Goal: Feedback & Contribution: Contribute content

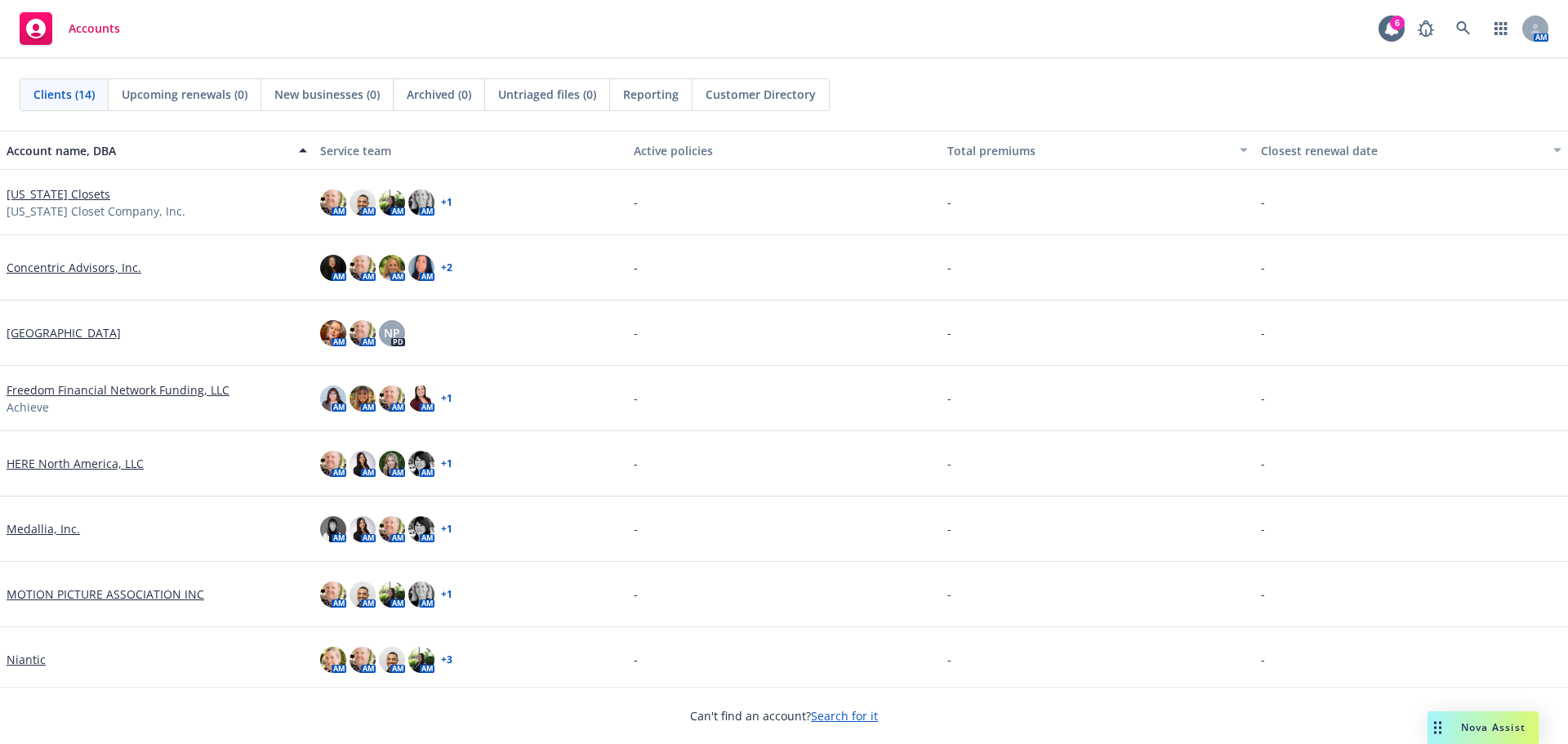
click at [47, 193] on link "[US_STATE] Closets" at bounding box center [59, 193] width 104 height 17
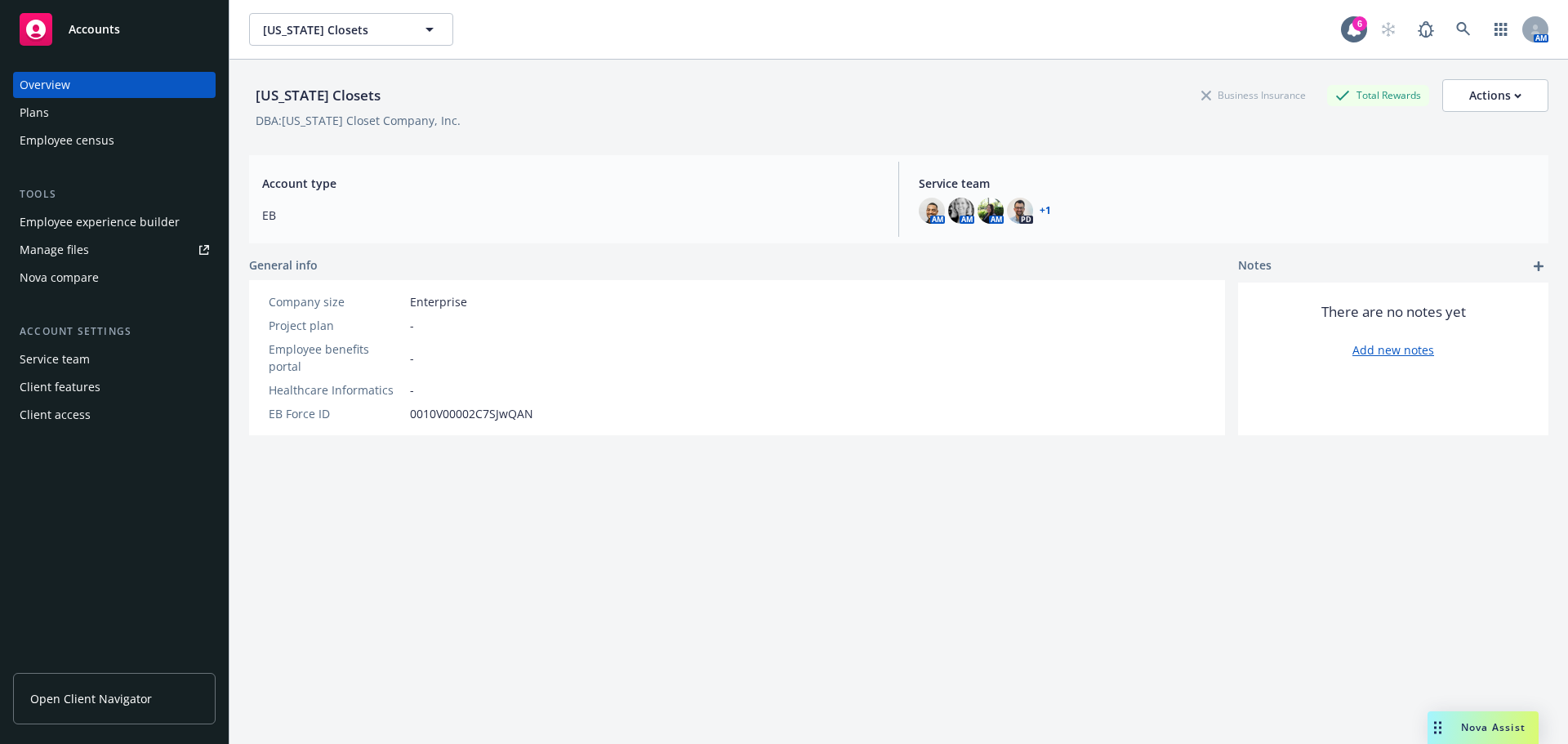
click at [53, 254] on div "Manage files" at bounding box center [55, 250] width 69 height 26
click at [40, 252] on div "Manage files" at bounding box center [55, 250] width 69 height 26
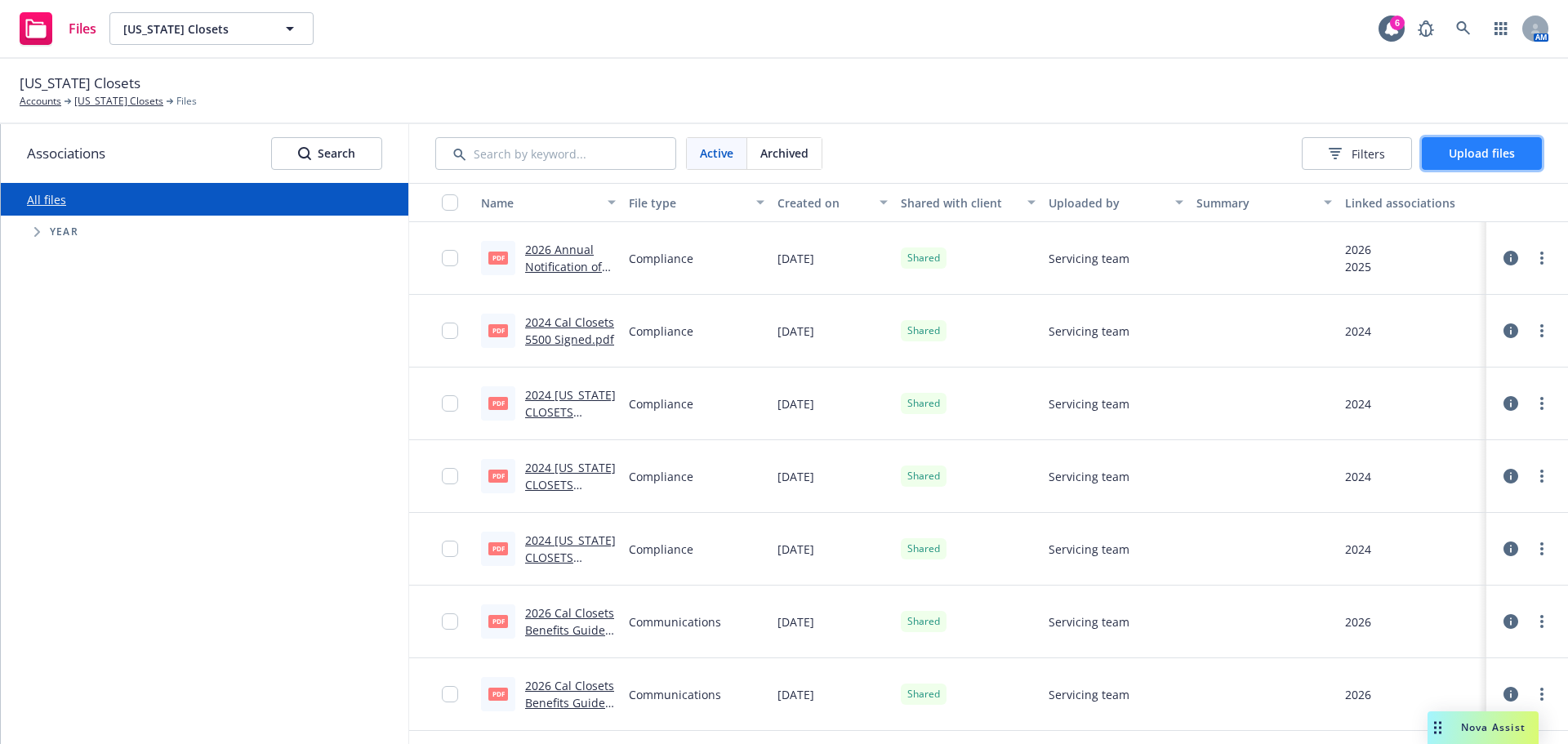
click at [1458, 155] on span "Upload files" at bounding box center [1482, 153] width 66 height 16
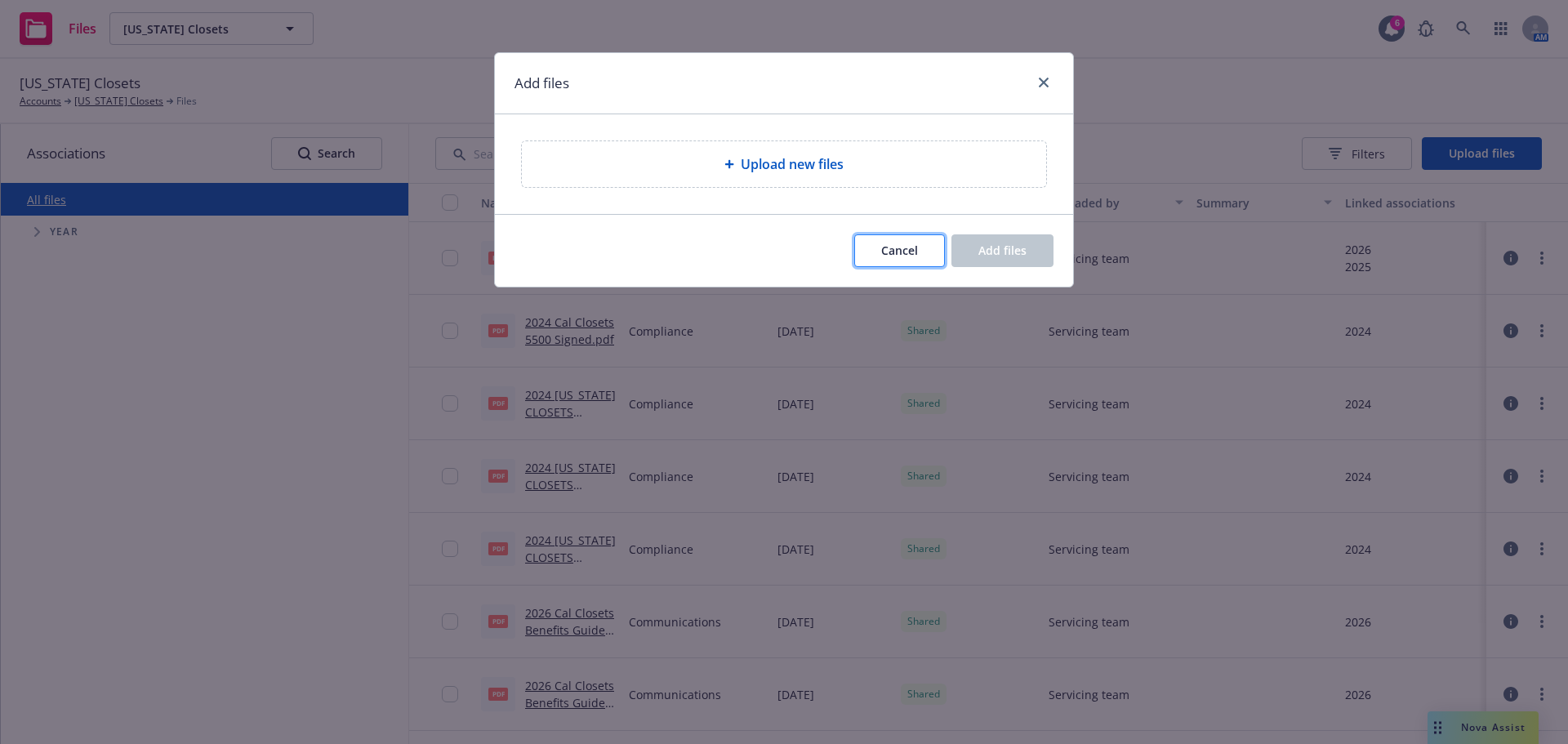
click at [902, 253] on span "Cancel" at bounding box center [900, 250] width 36 height 16
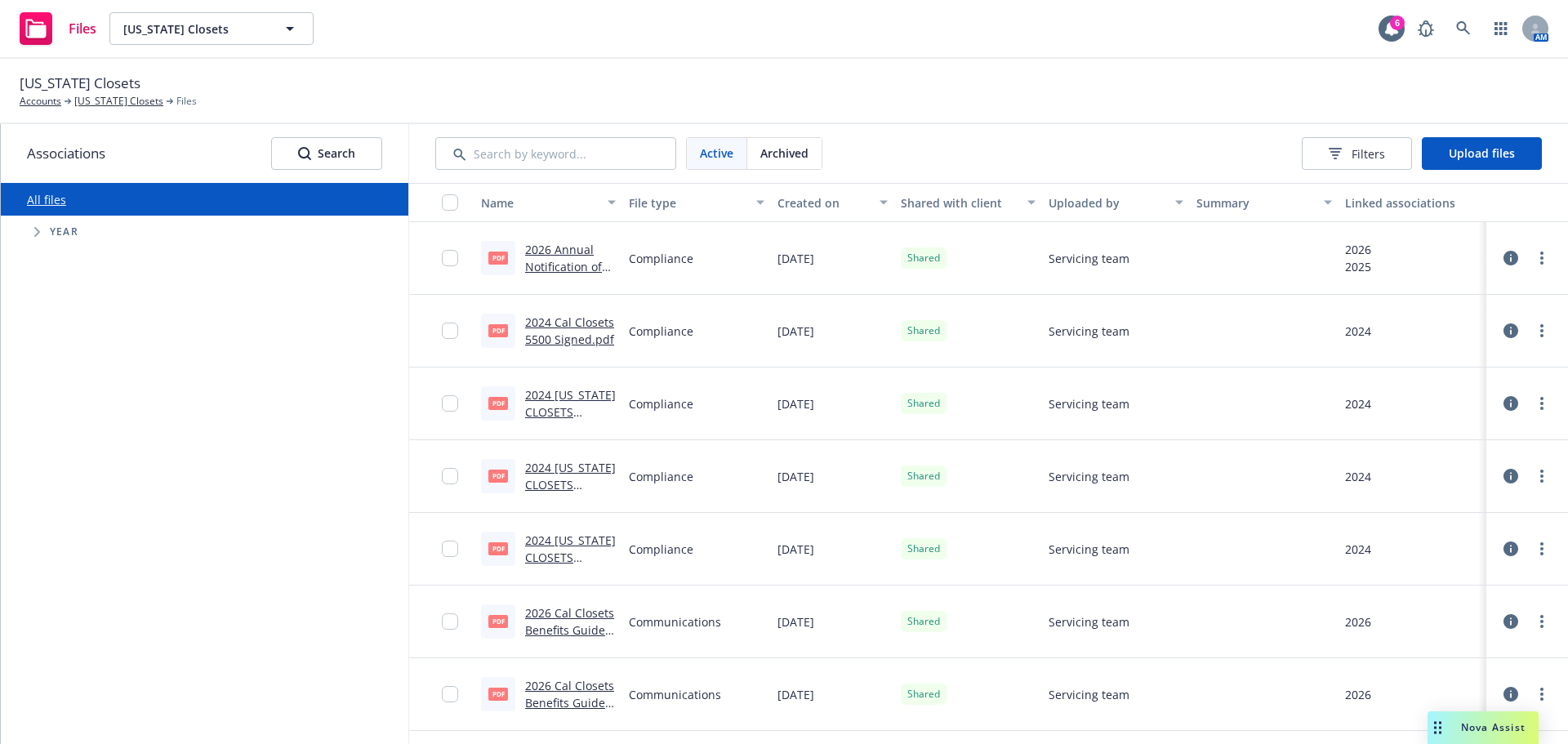
click at [44, 201] on link "All files" at bounding box center [46, 199] width 39 height 16
click at [128, 101] on link "[US_STATE] Closets" at bounding box center [119, 102] width 89 height 15
click at [1476, 158] on span "Upload files" at bounding box center [1509, 153] width 66 height 16
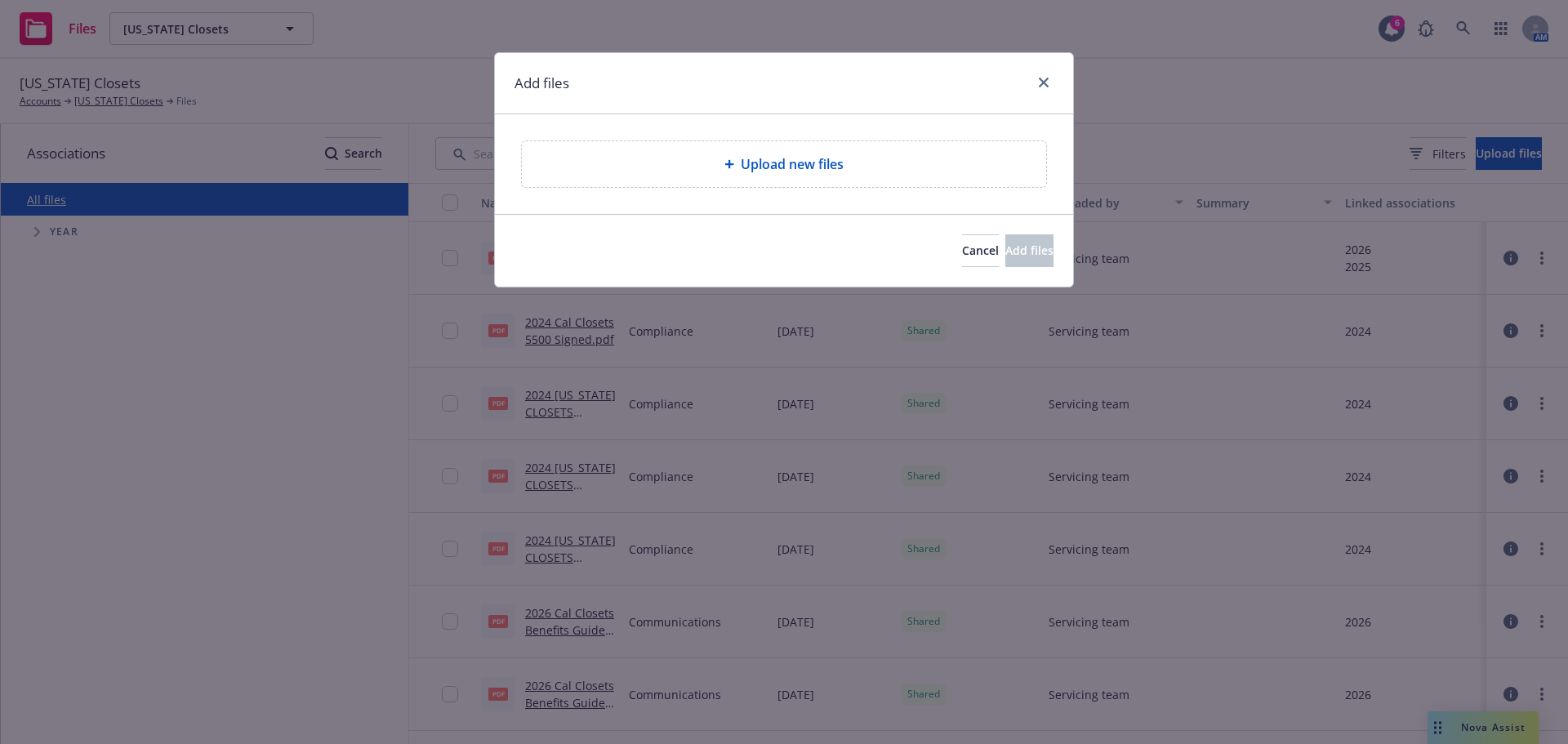
click at [948, 170] on div "Upload new files" at bounding box center [784, 164] width 498 height 20
click at [962, 254] on span "Cancel" at bounding box center [981, 250] width 36 height 16
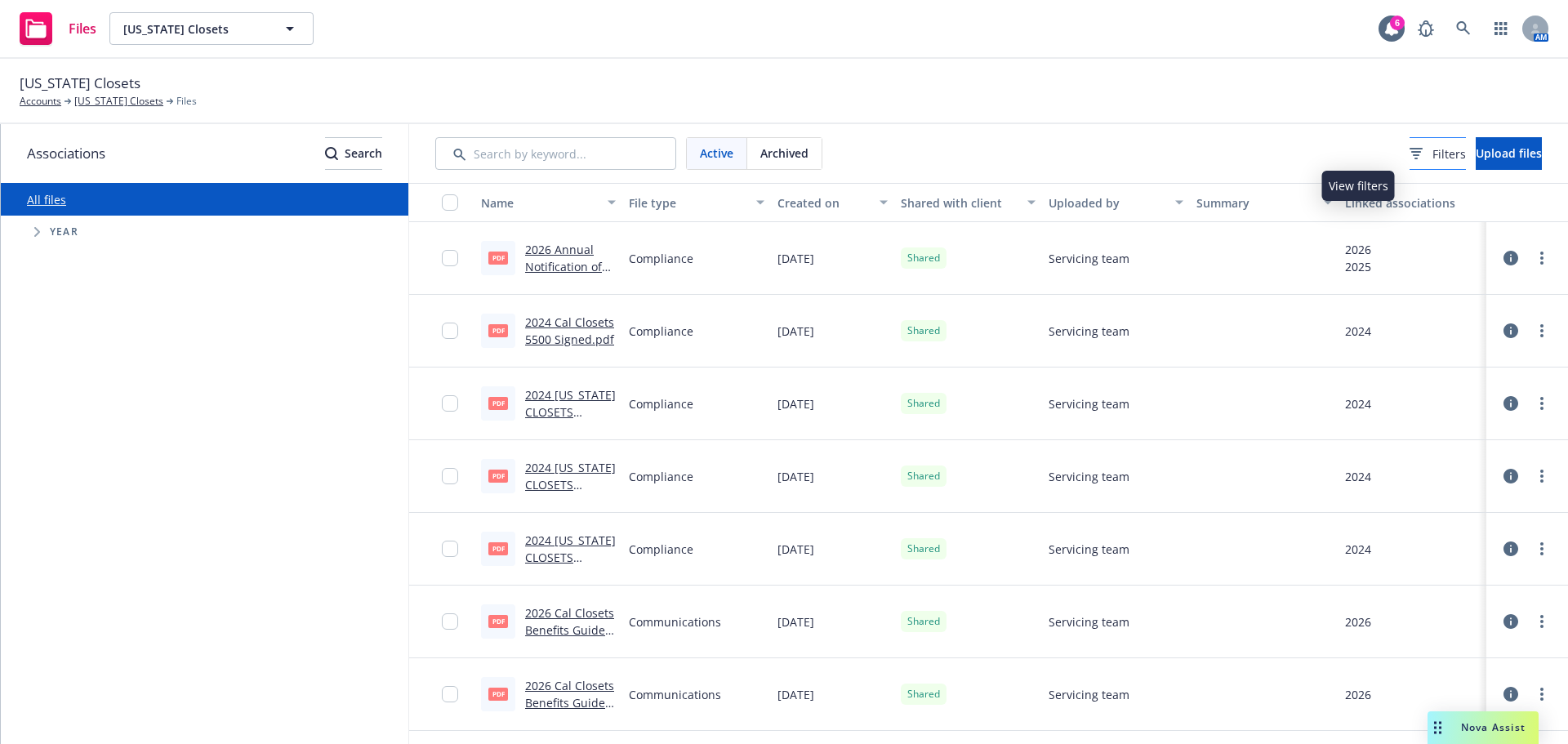
click at [1433, 149] on span "Filters" at bounding box center [1449, 154] width 34 height 17
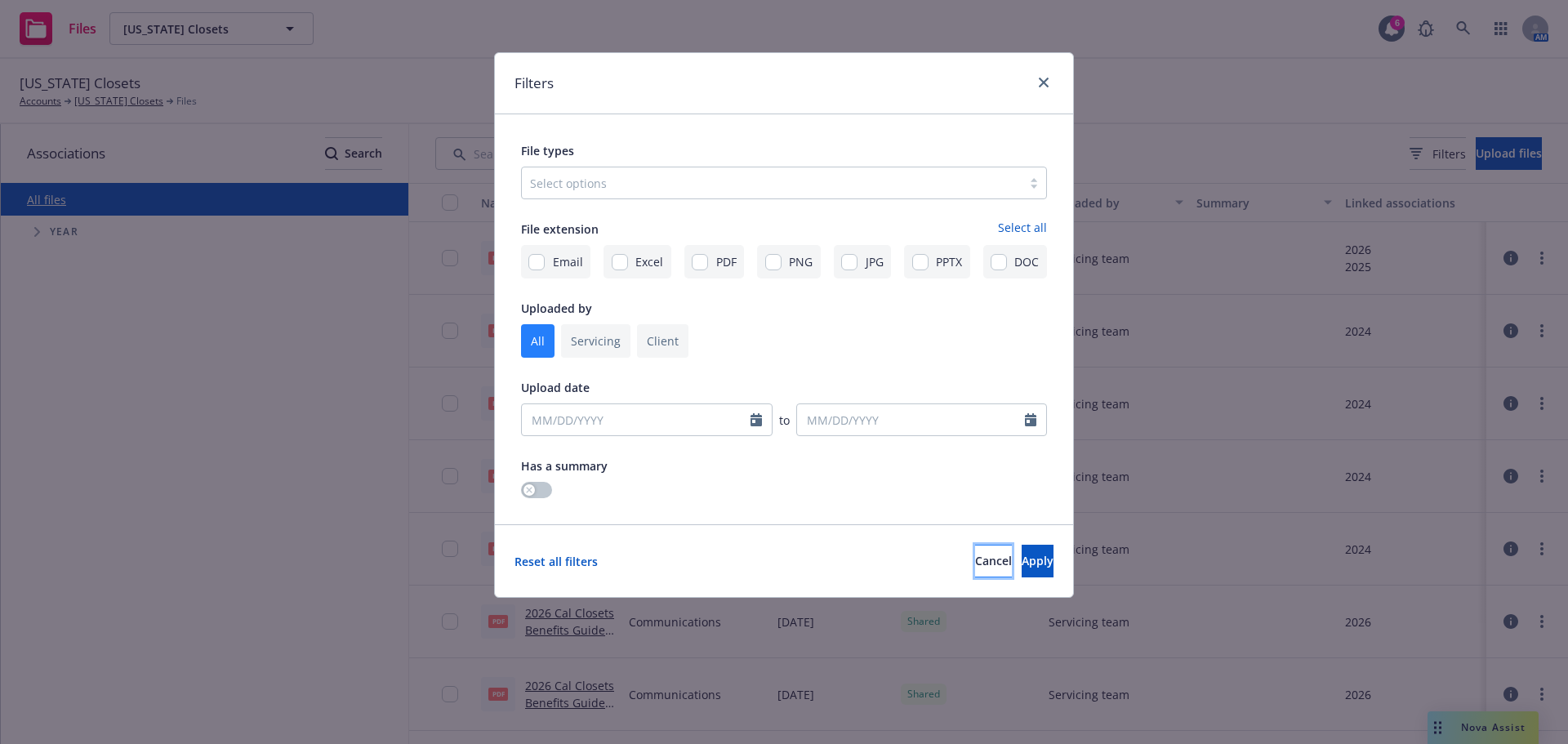
click at [976, 568] on span "Cancel" at bounding box center [994, 560] width 36 height 16
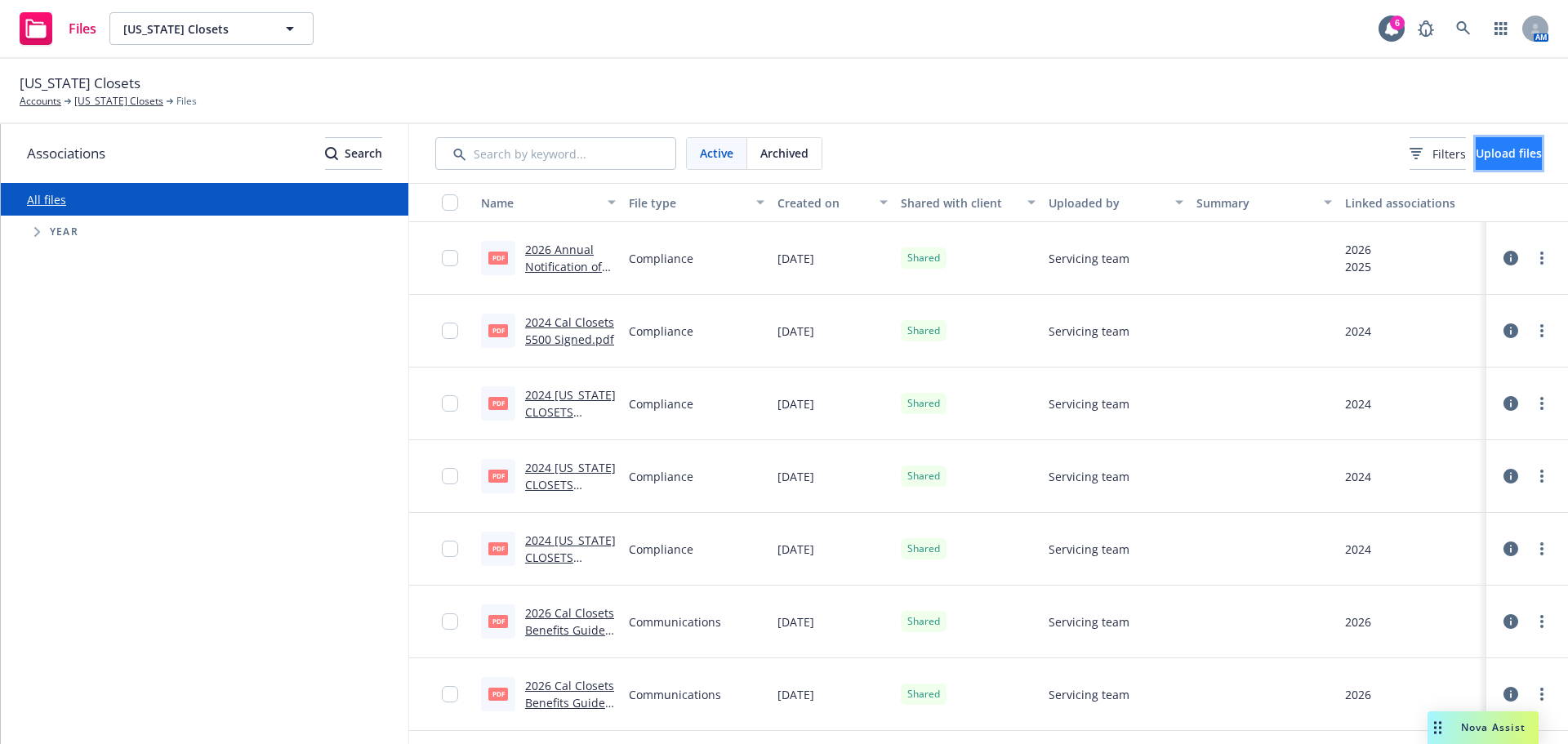
click at [1482, 151] on span "Upload files" at bounding box center [1509, 153] width 66 height 16
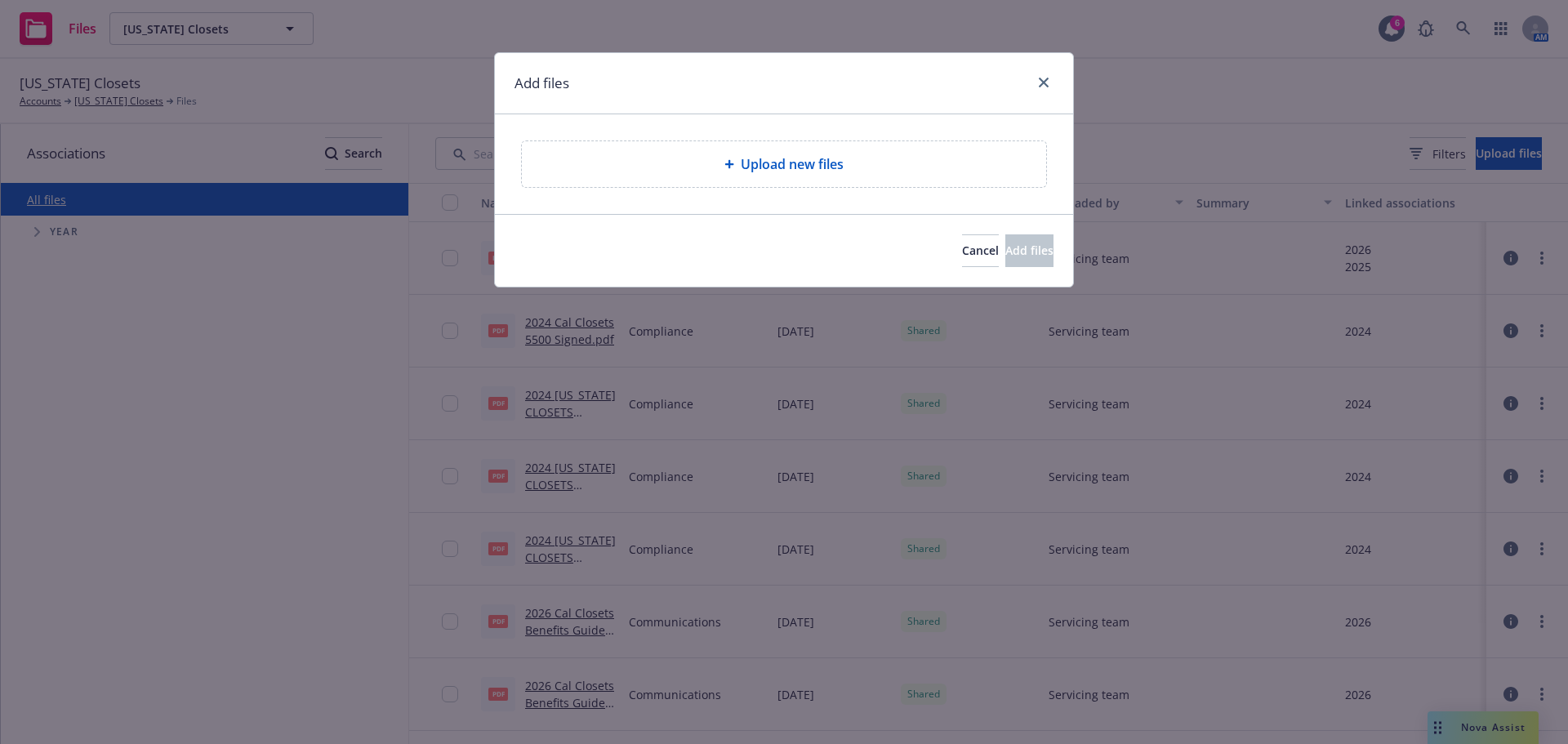
click at [784, 161] on span "Upload new files" at bounding box center [792, 164] width 103 height 20
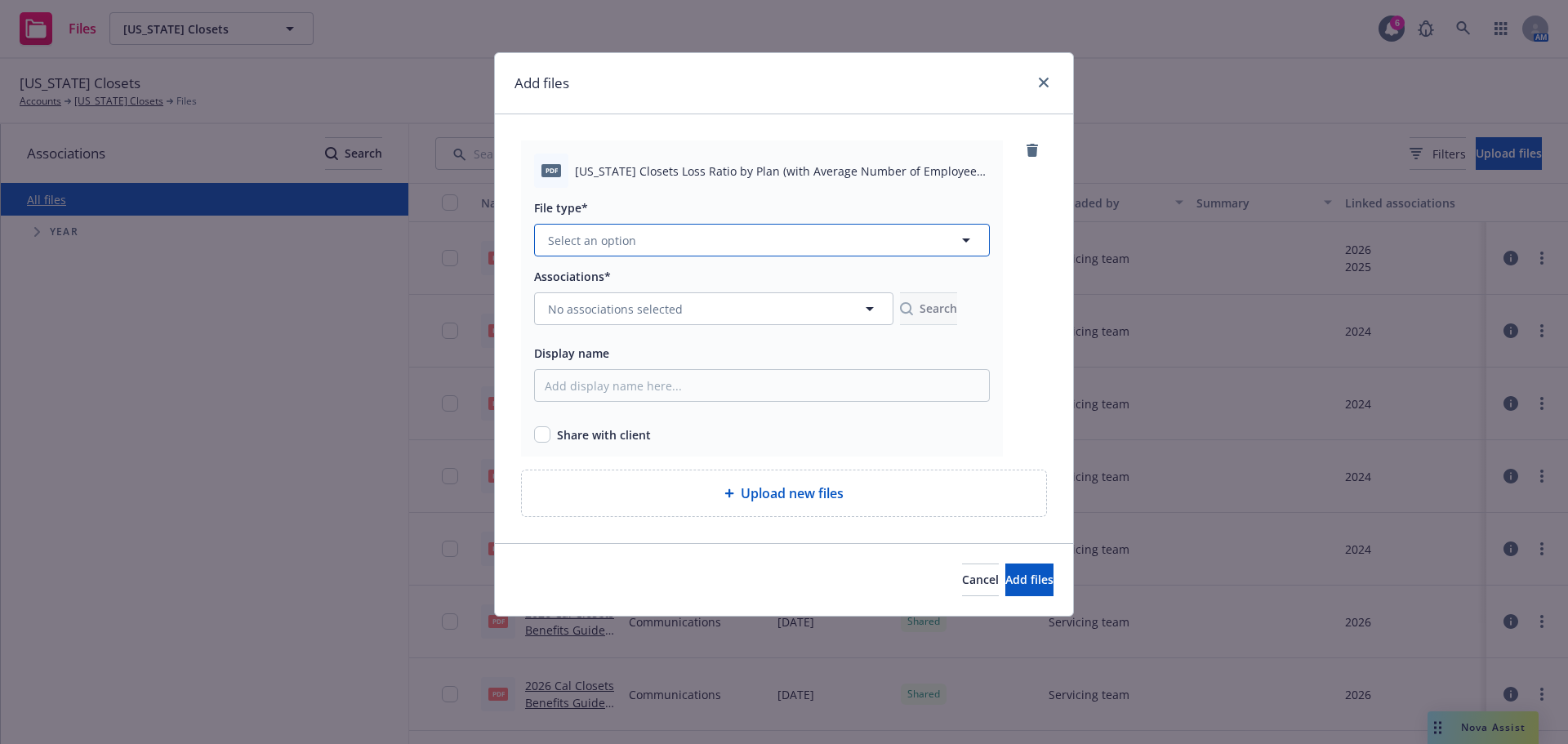
click at [976, 242] on icon "button" at bounding box center [967, 240] width 20 height 20
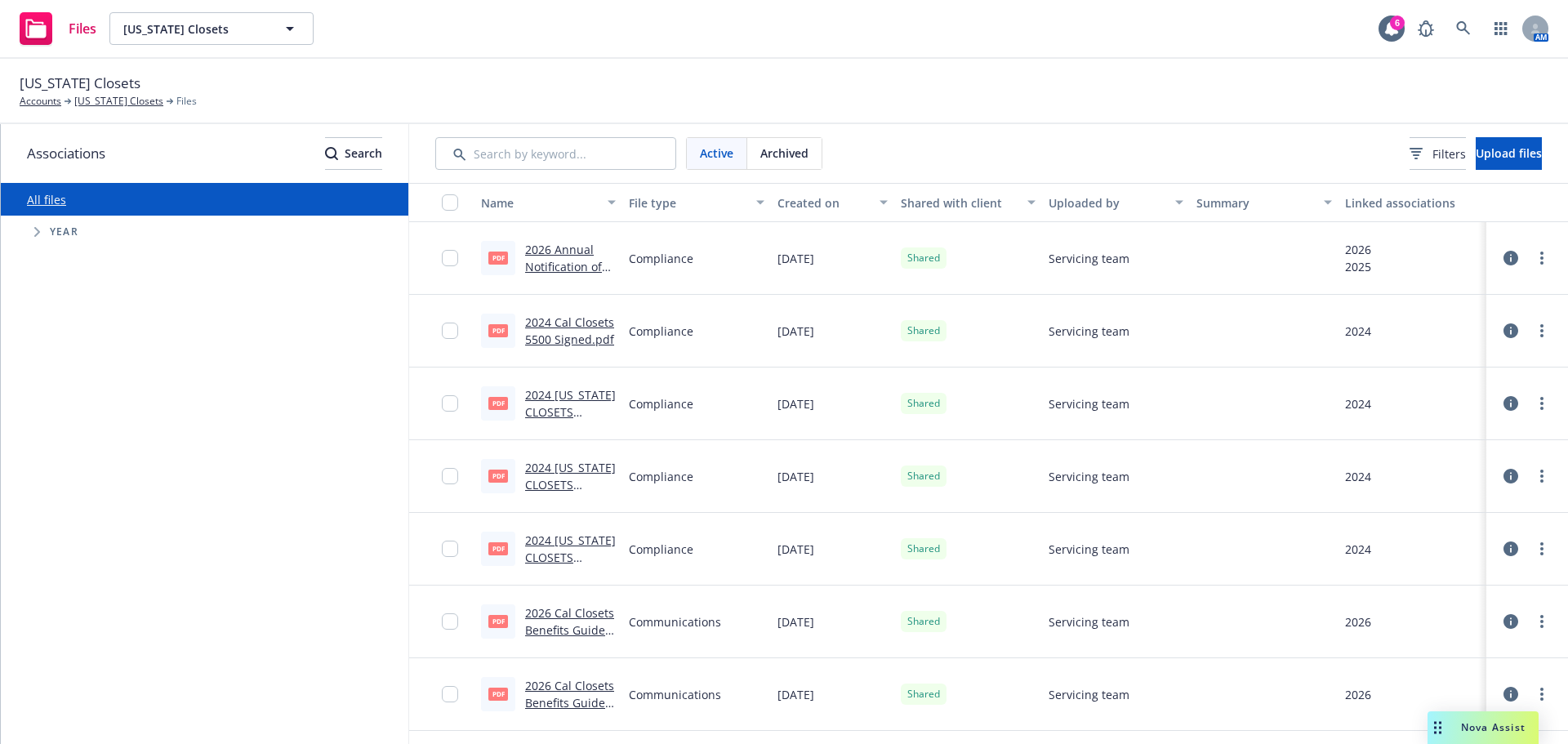
click at [976, 393] on div "Shared" at bounding box center [968, 404] width 148 height 73
click at [1481, 152] on span "Upload files" at bounding box center [1509, 153] width 66 height 16
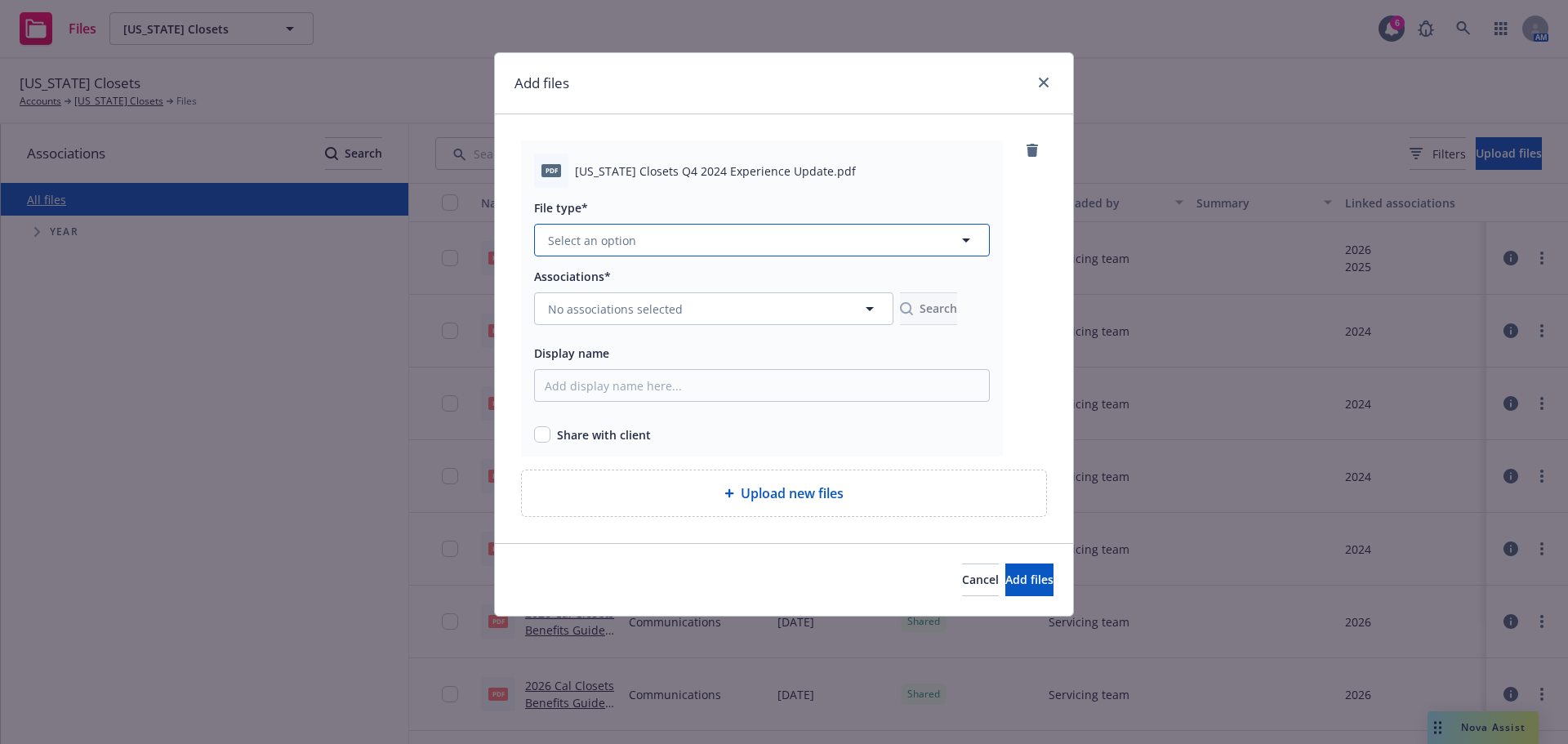
click at [976, 242] on icon "button" at bounding box center [967, 240] width 20 height 20
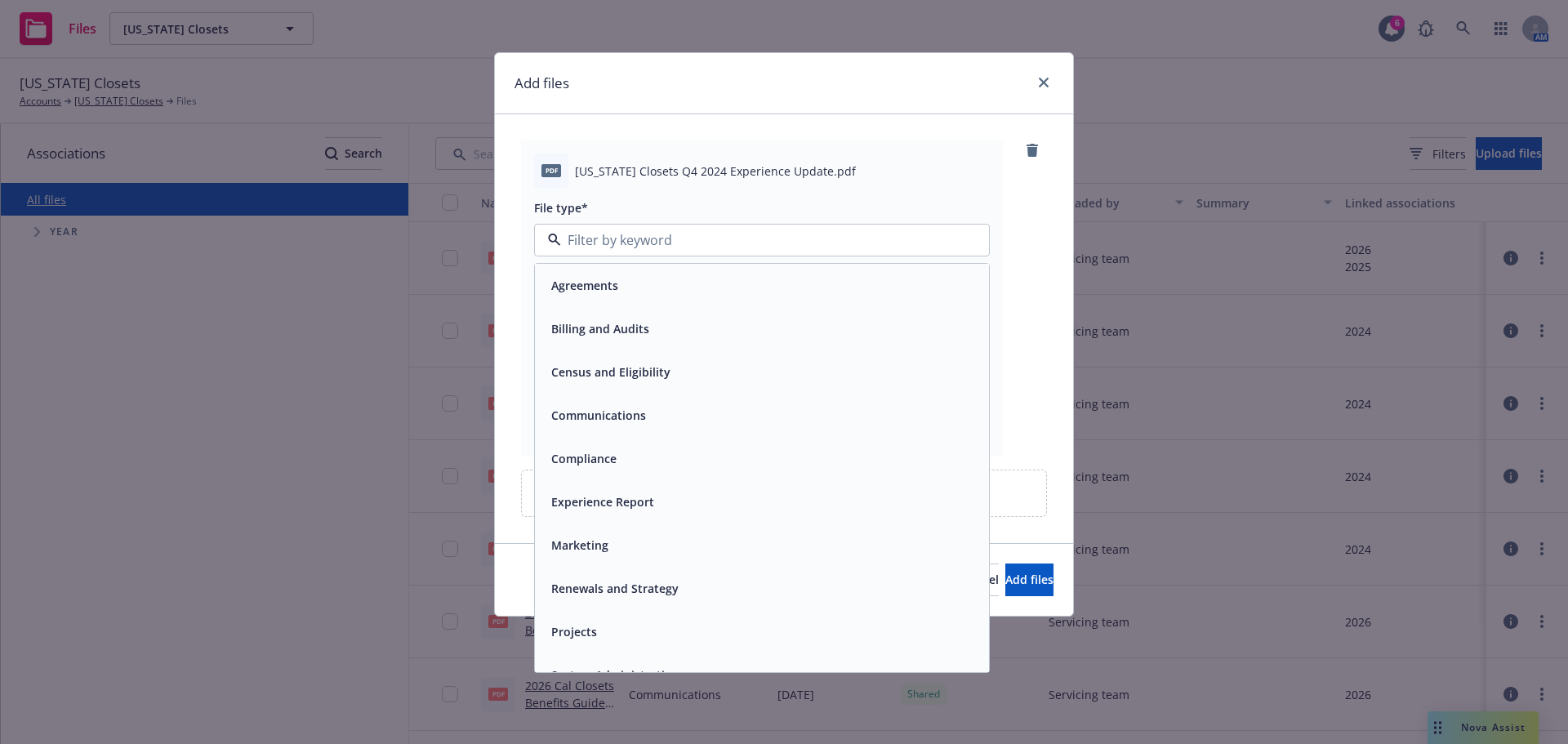
click at [615, 506] on span "Experience Report" at bounding box center [602, 501] width 103 height 17
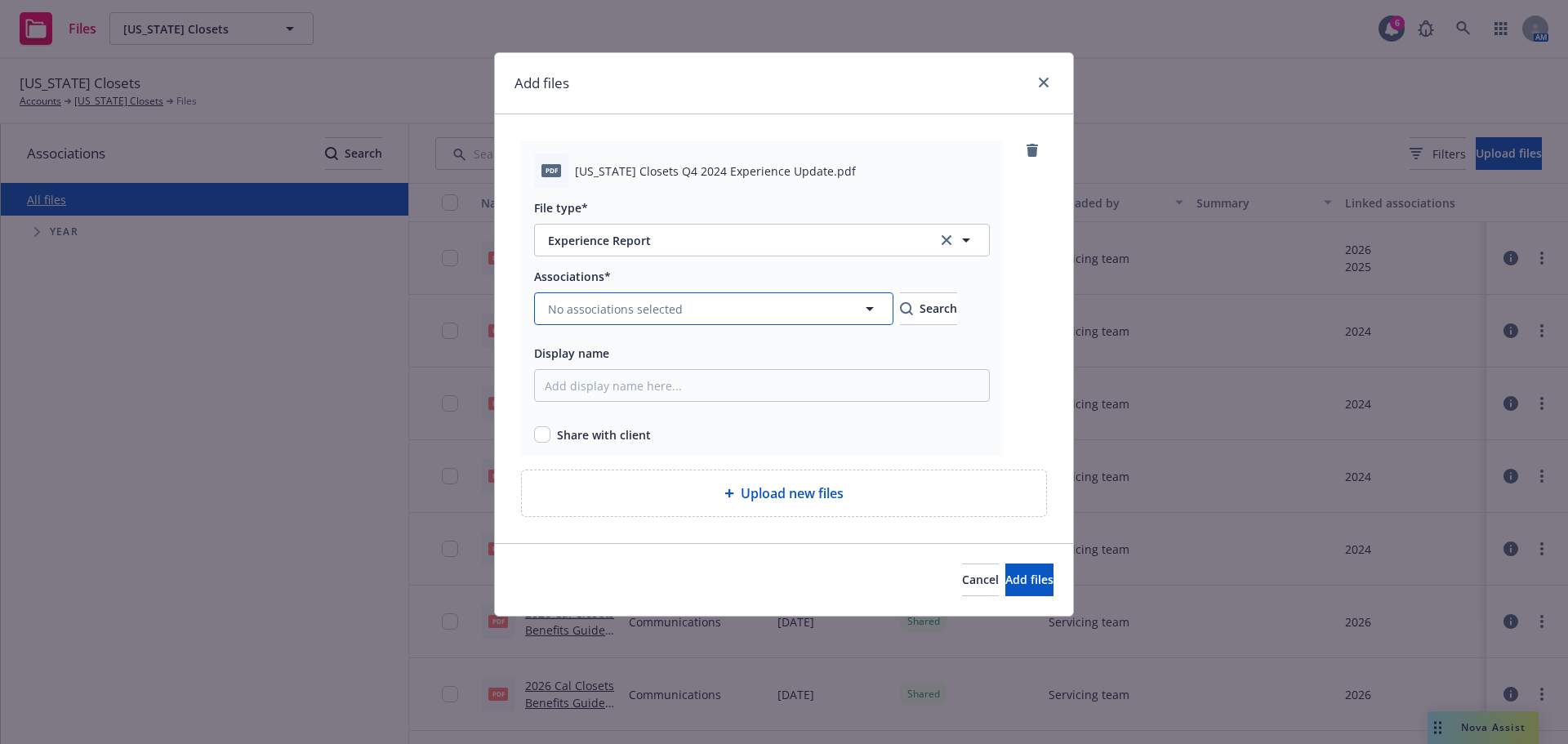
click at [869, 310] on icon "button" at bounding box center [870, 309] width 8 height 4
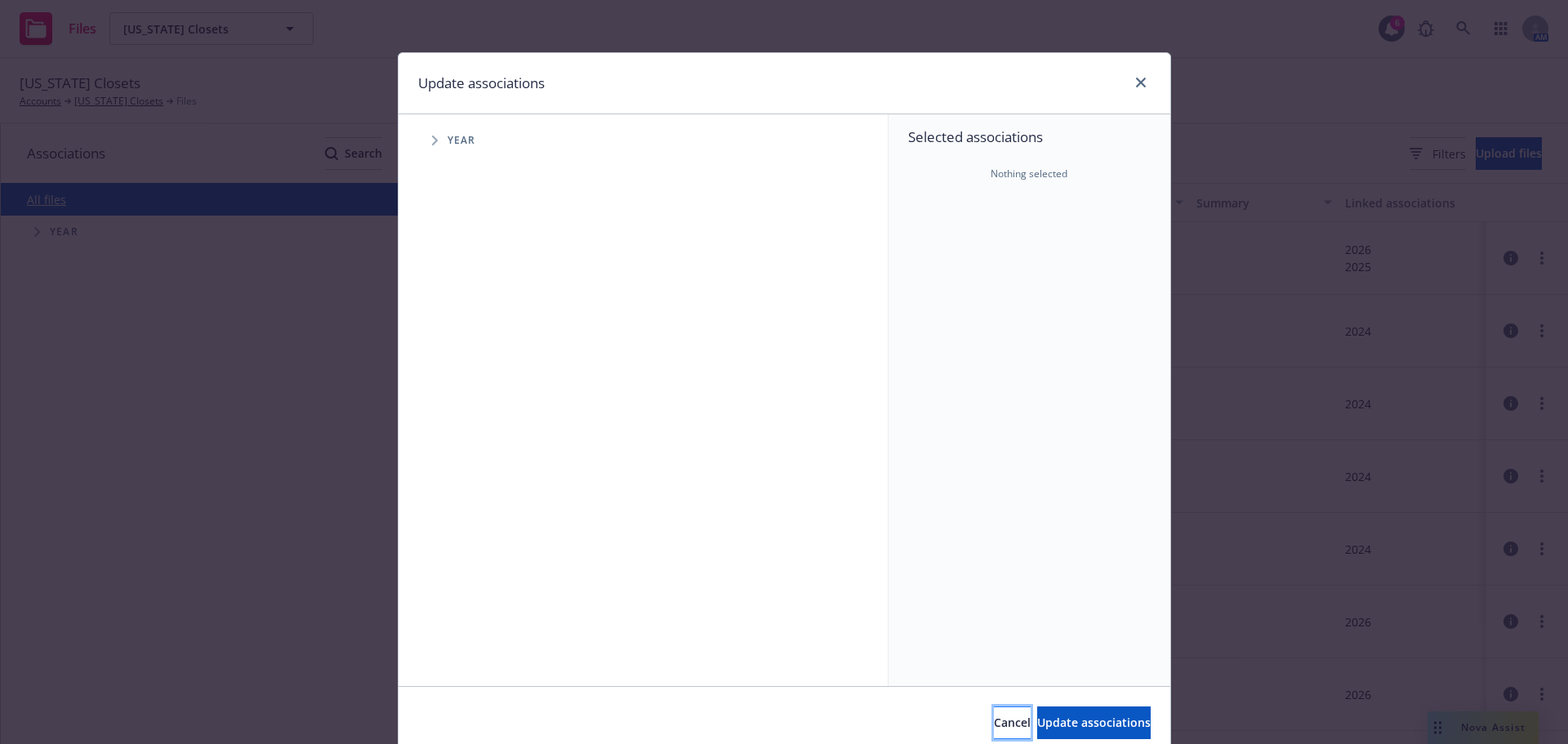
click at [994, 728] on span "Cancel" at bounding box center [1012, 722] width 36 height 16
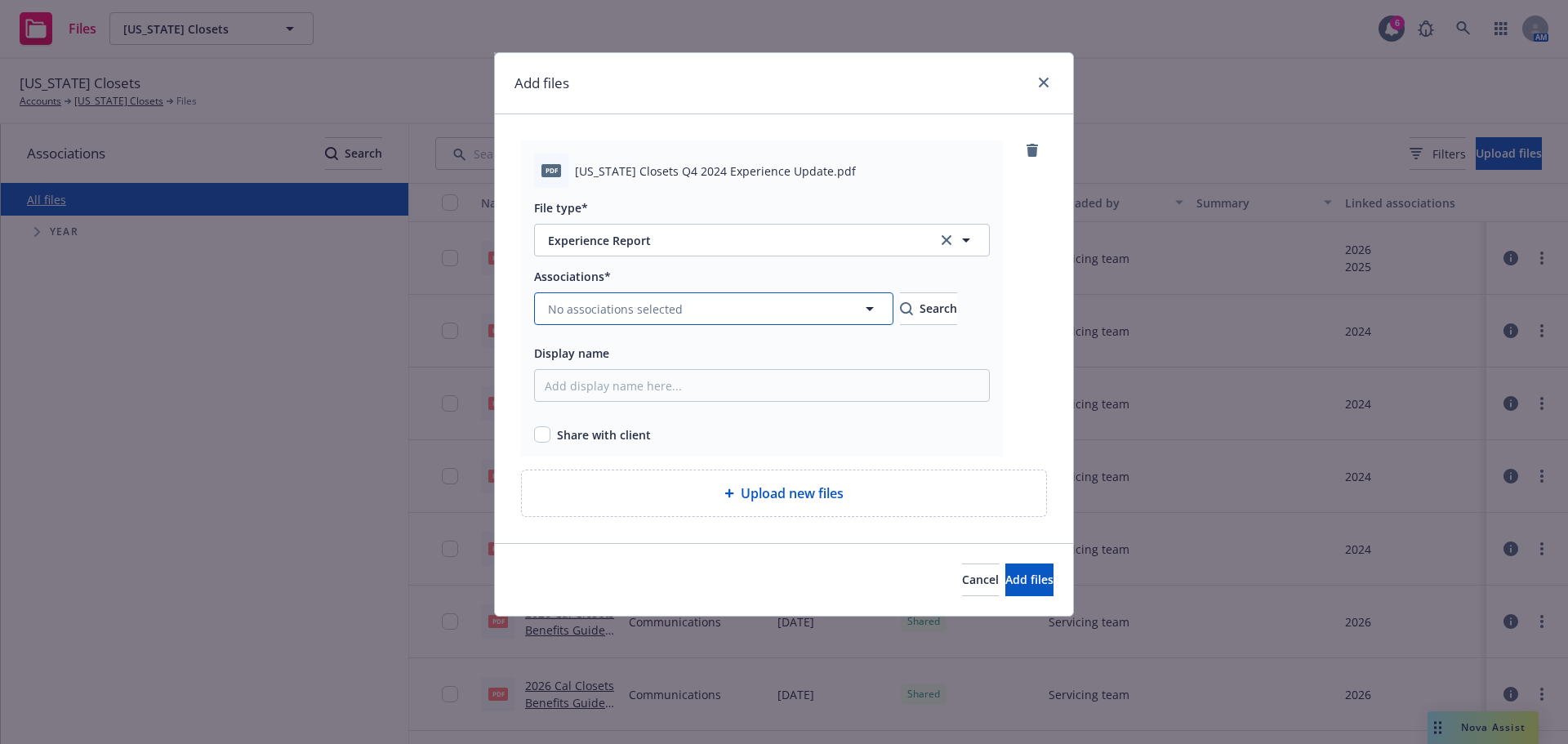
click at [869, 305] on icon "button" at bounding box center [870, 309] width 20 height 20
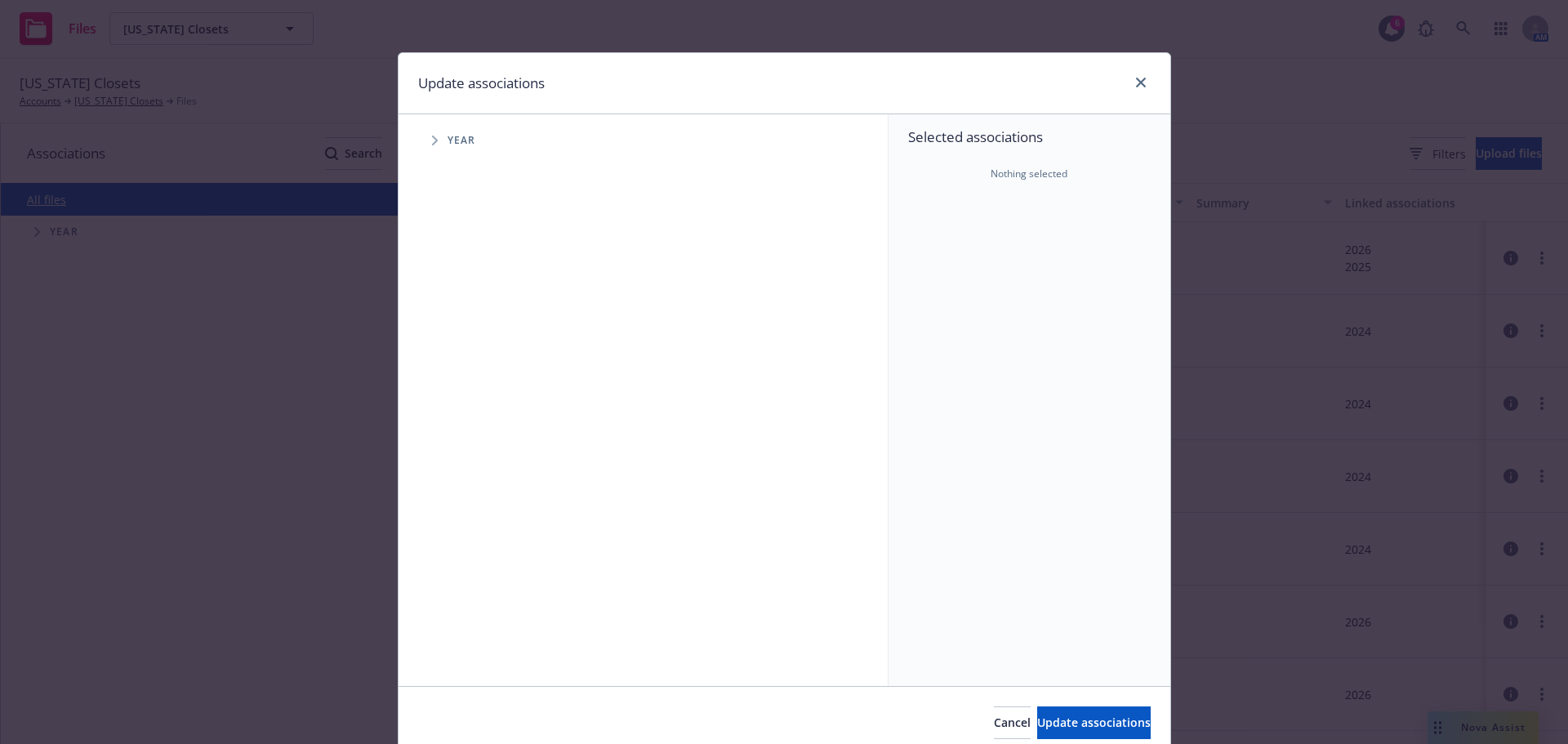
click at [448, 140] on span "Year" at bounding box center [462, 140] width 29 height 10
click at [432, 139] on icon "Tree Example" at bounding box center [435, 140] width 6 height 10
click at [472, 331] on input "Tree Example" at bounding box center [477, 327] width 17 height 17
checkbox input "true"
click at [1054, 727] on span "Update associations" at bounding box center [1094, 722] width 113 height 16
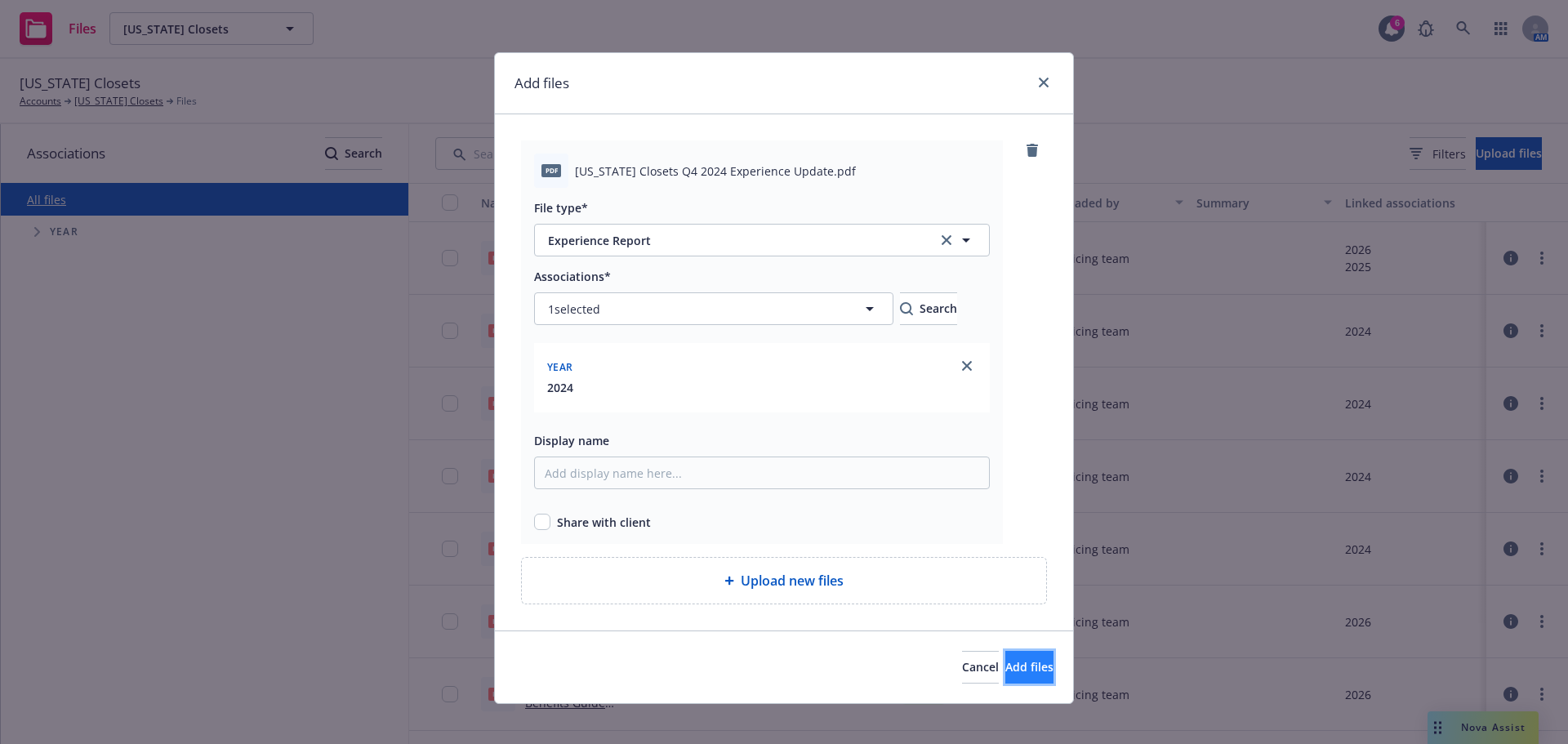
click at [1005, 668] on span "Add files" at bounding box center [1029, 666] width 48 height 16
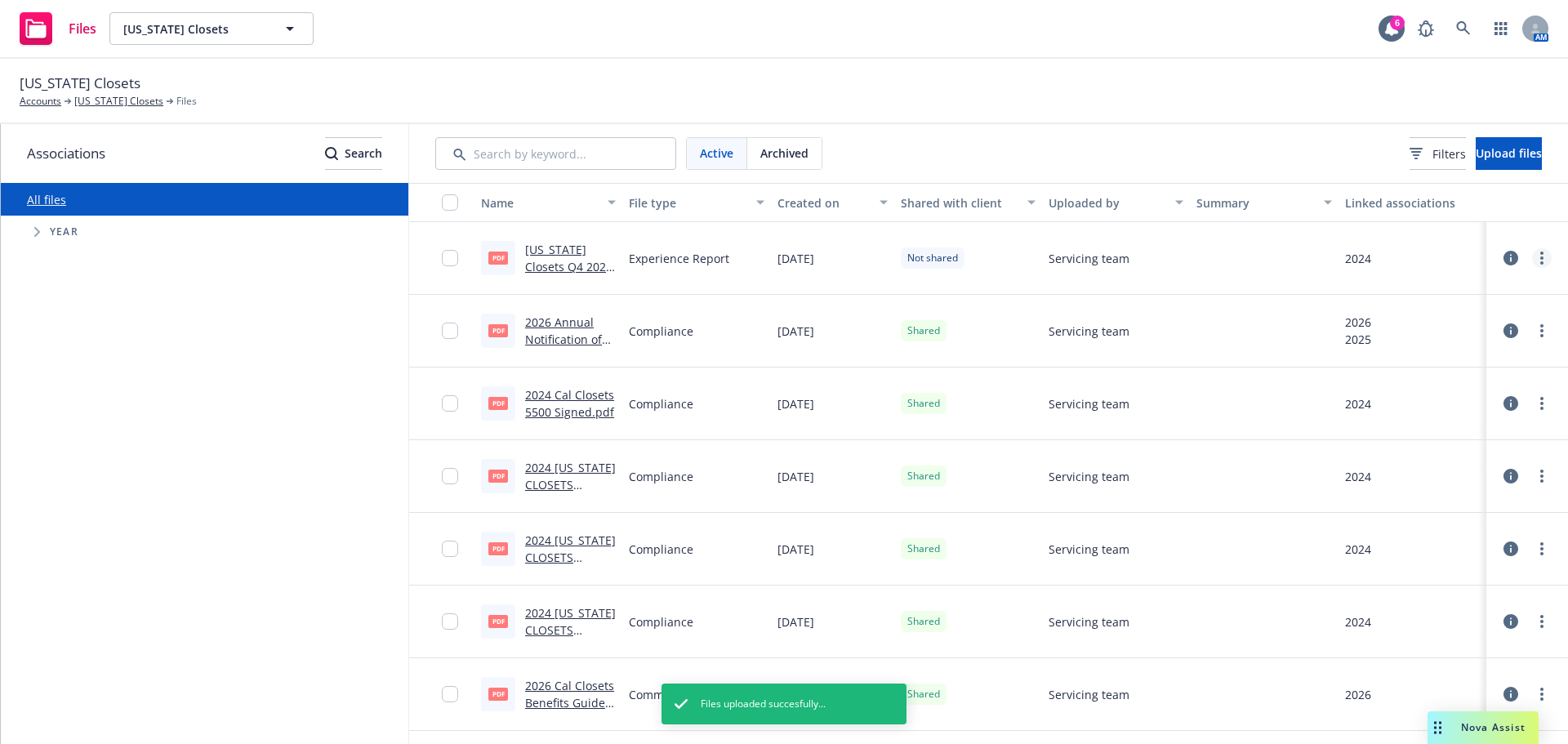
click at [1541, 258] on circle "more" at bounding box center [1542, 258] width 3 height 3
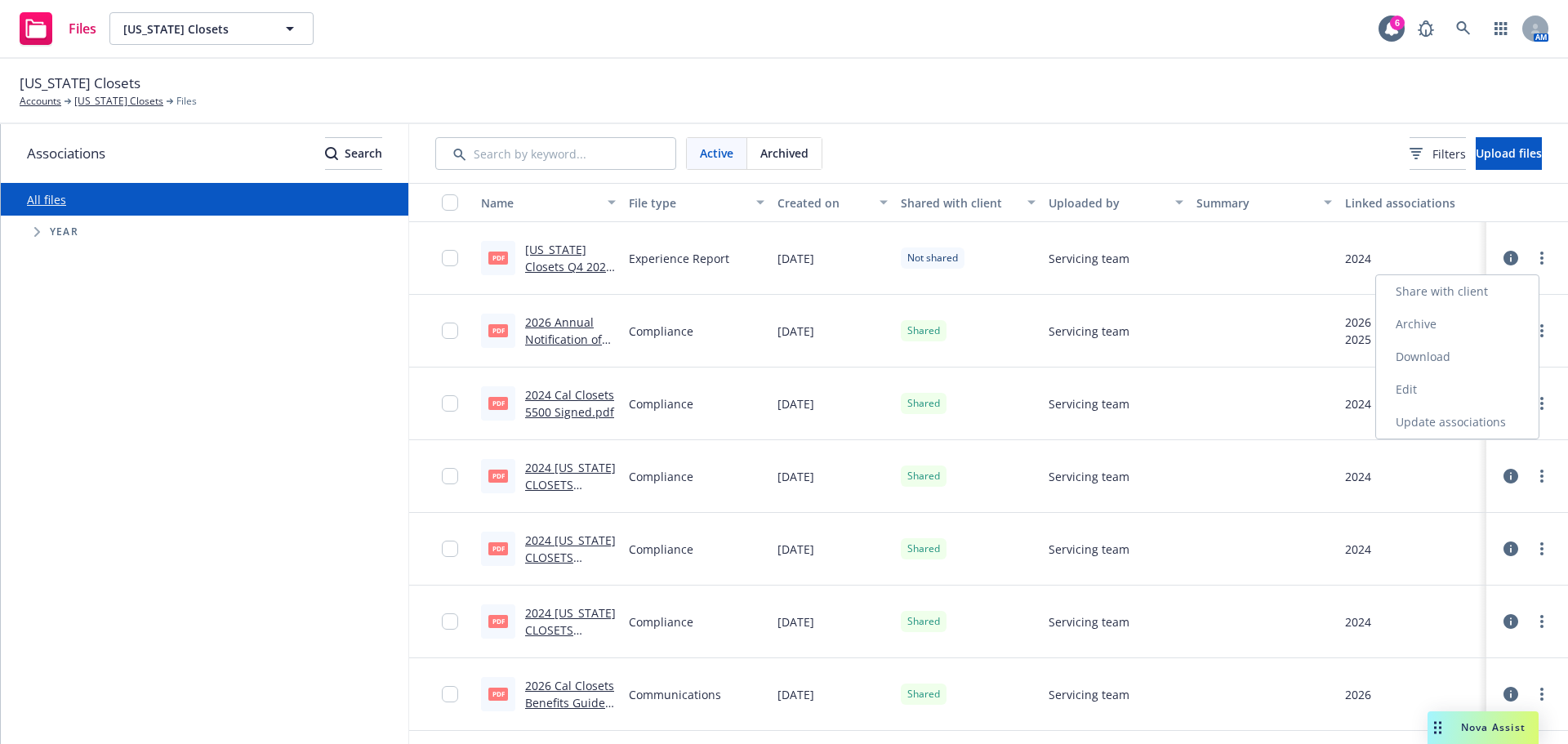
click at [1450, 419] on link "Update associations" at bounding box center [1457, 422] width 163 height 33
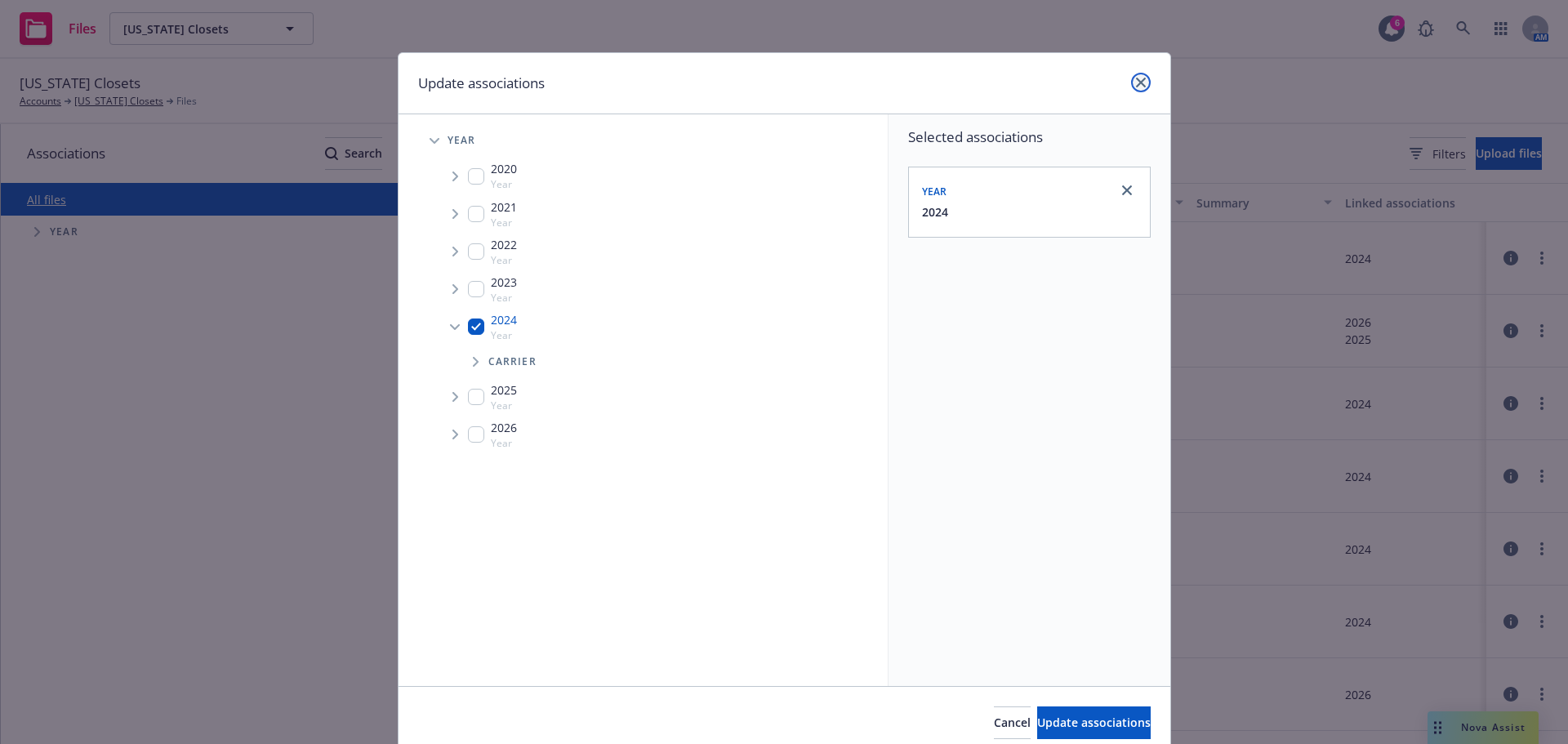
click at [1136, 84] on icon "close" at bounding box center [1141, 83] width 10 height 10
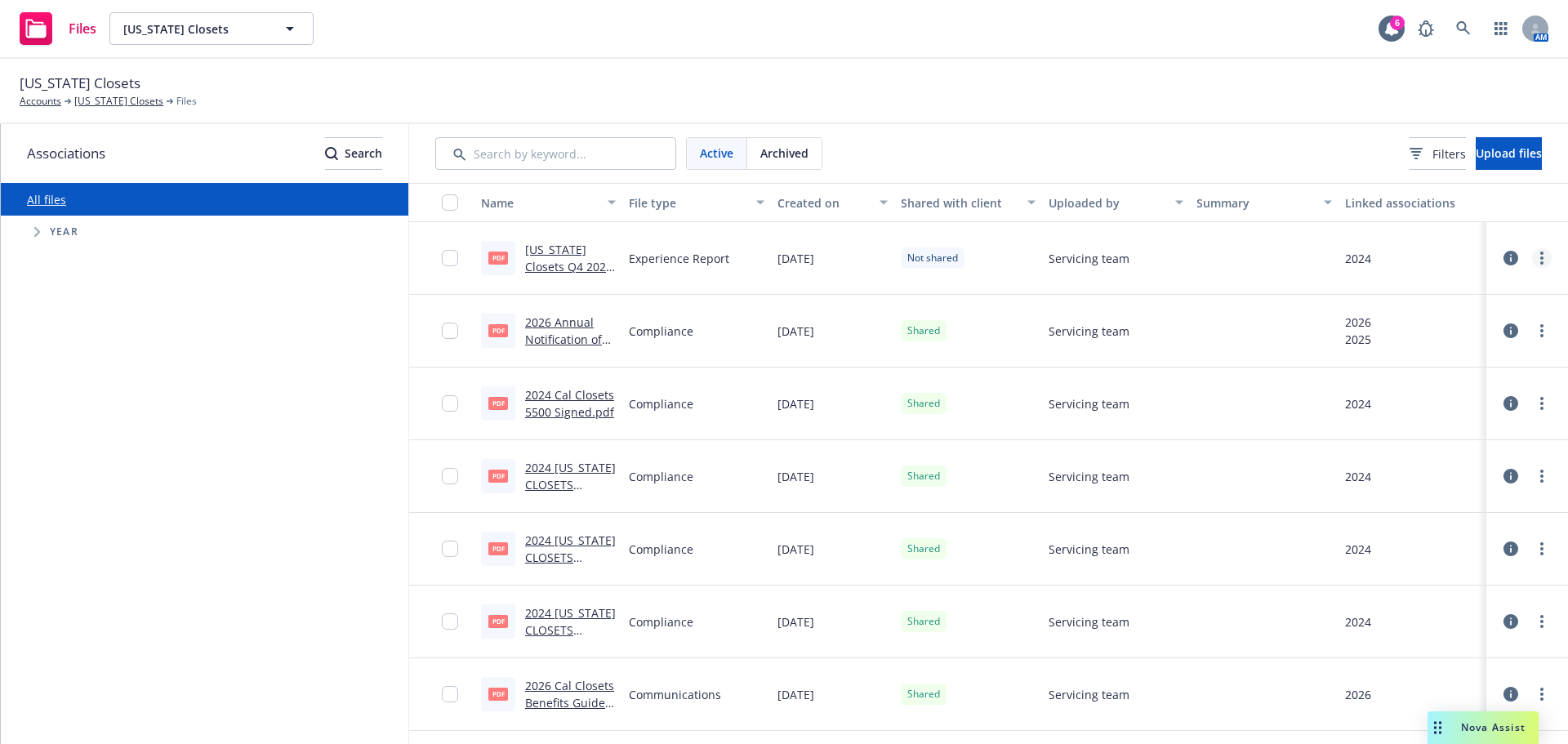
click at [1541, 256] on circle "more" at bounding box center [1542, 258] width 3 height 3
click at [1413, 390] on link "Edit" at bounding box center [1457, 390] width 163 height 33
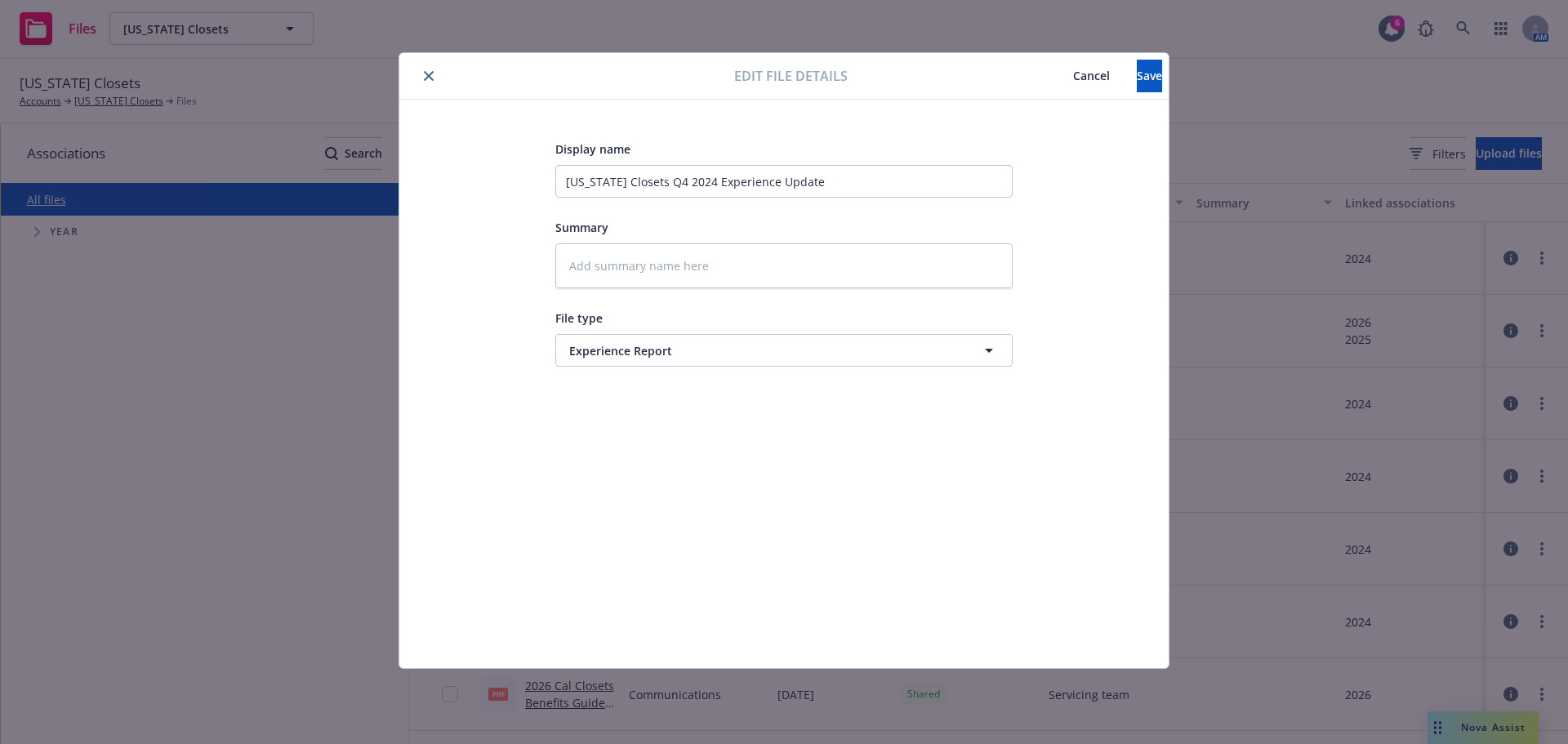
click at [1073, 72] on span "Cancel" at bounding box center [1091, 75] width 36 height 16
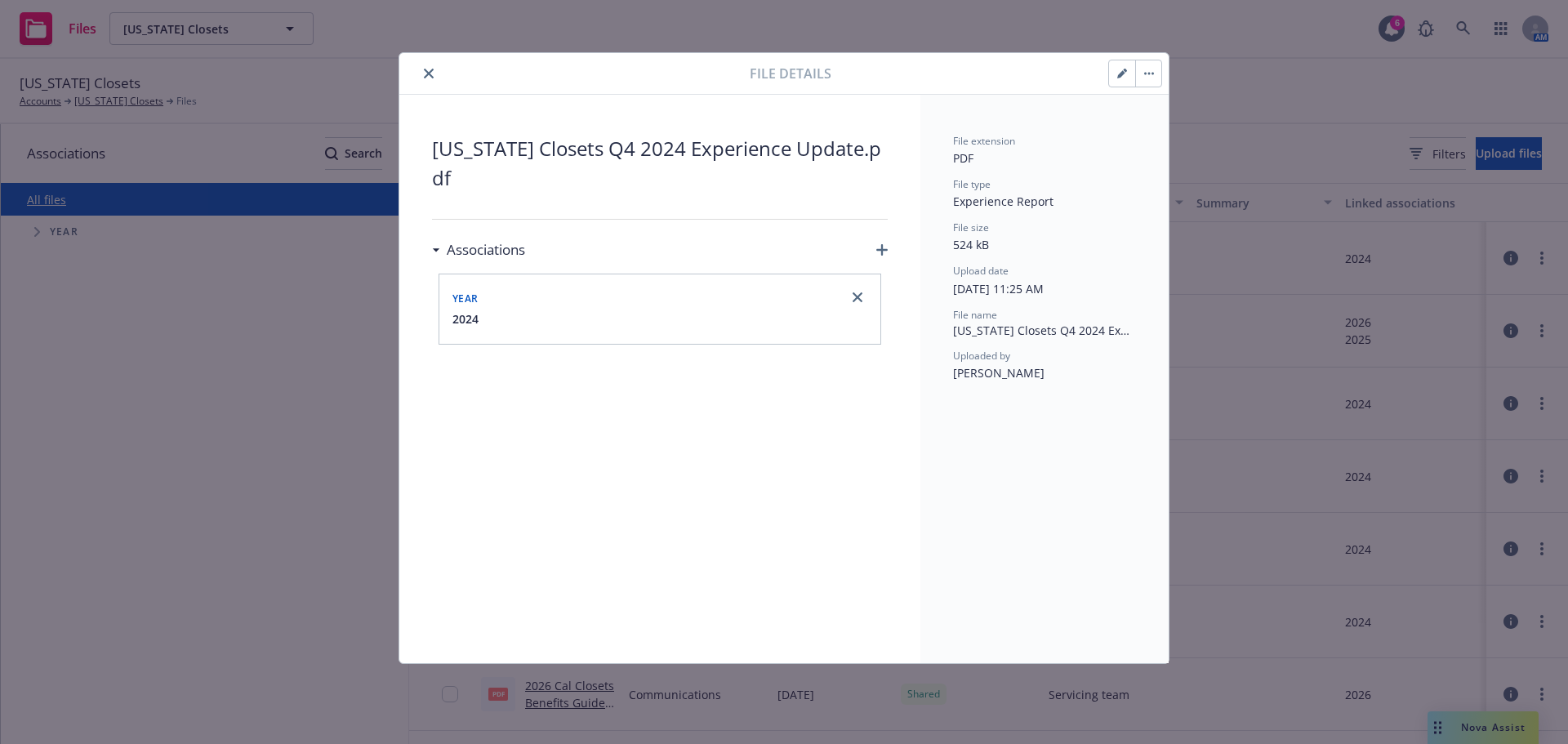
click at [1119, 71] on icon "button" at bounding box center [1123, 73] width 10 height 10
type textarea "x"
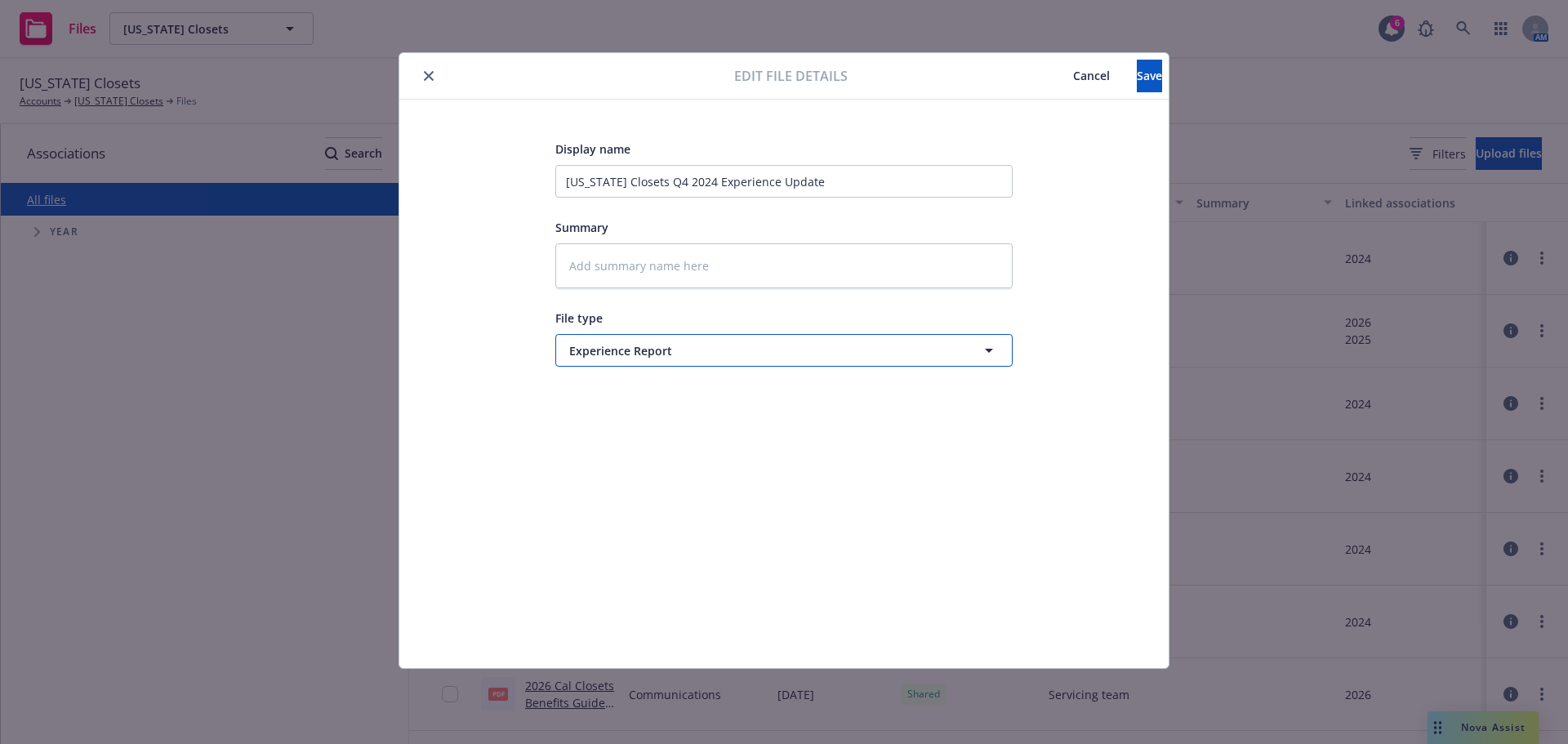
click at [991, 344] on icon "button" at bounding box center [990, 350] width 20 height 20
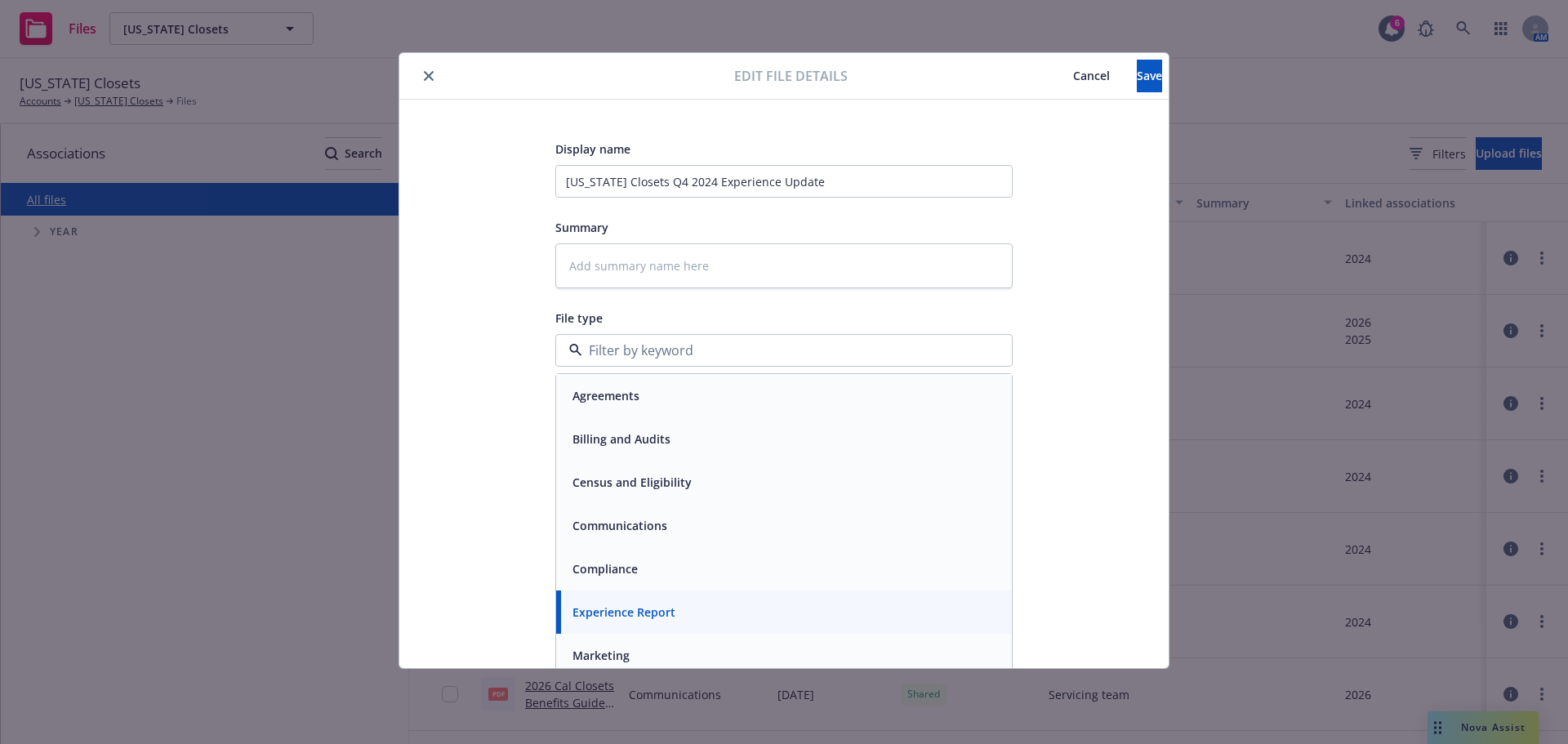
click at [1073, 77] on span "Cancel" at bounding box center [1091, 75] width 36 height 16
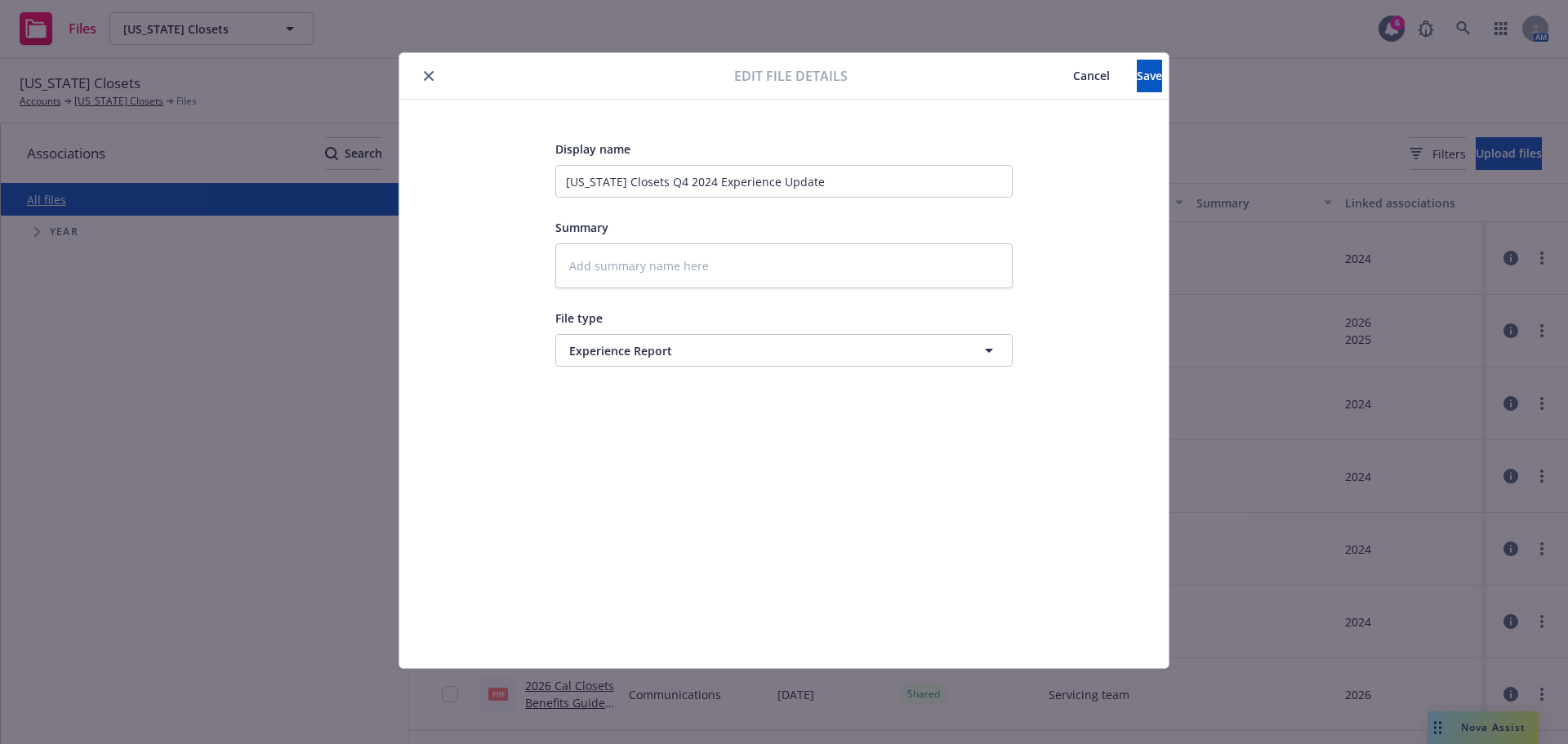
drag, startPoint x: 1230, startPoint y: 303, endPoint x: 1224, endPoint y: 296, distance: 9.2
click at [1230, 301] on div "Edit file details Cancel Save Display name California Closets Q4 2024 Experienc…" at bounding box center [784, 372] width 1568 height 744
type textarea "x"
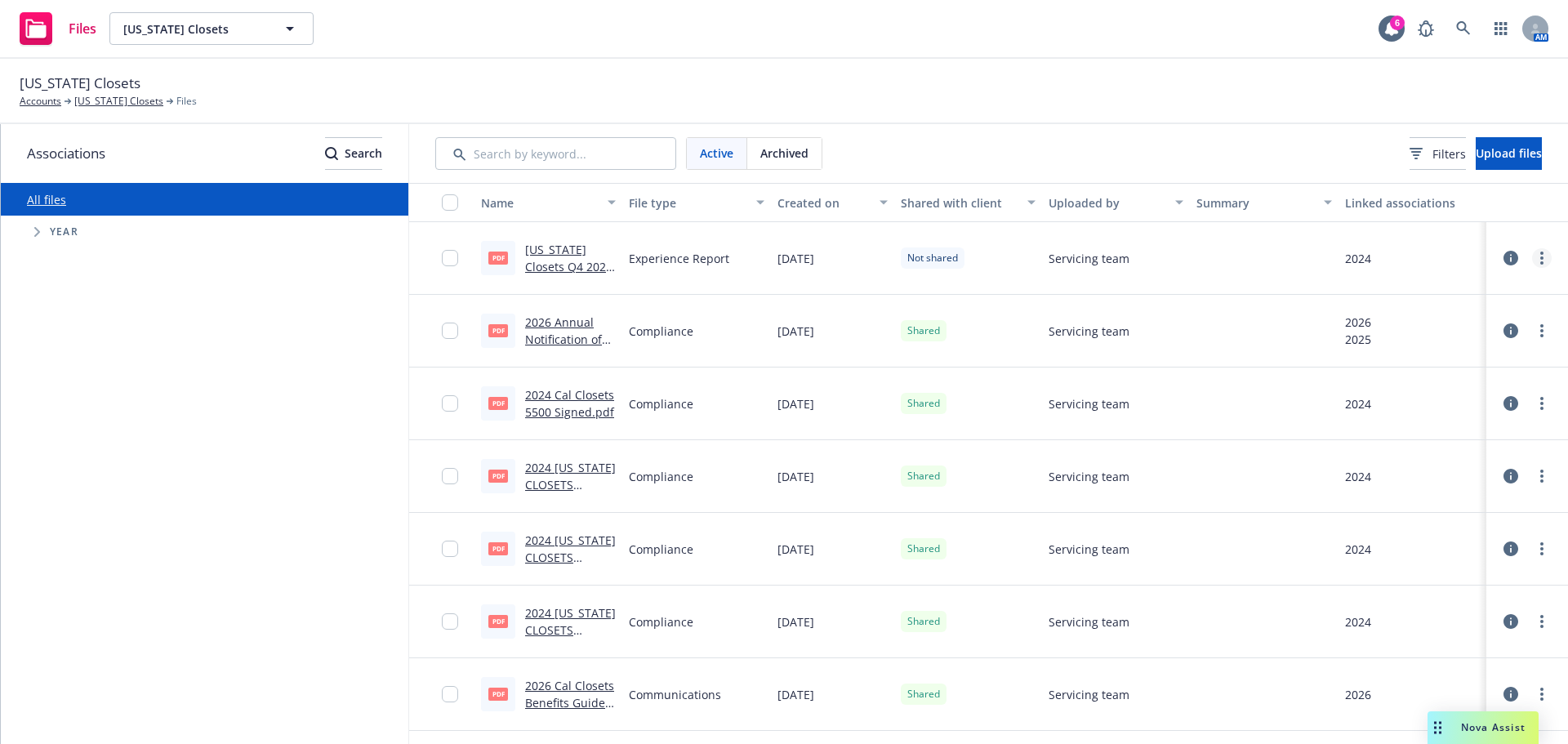
click at [1541, 258] on circle "more" at bounding box center [1542, 258] width 3 height 3
click at [1468, 292] on link "Share with client" at bounding box center [1457, 291] width 163 height 33
click at [95, 102] on link "[US_STATE] Closets" at bounding box center [119, 102] width 89 height 15
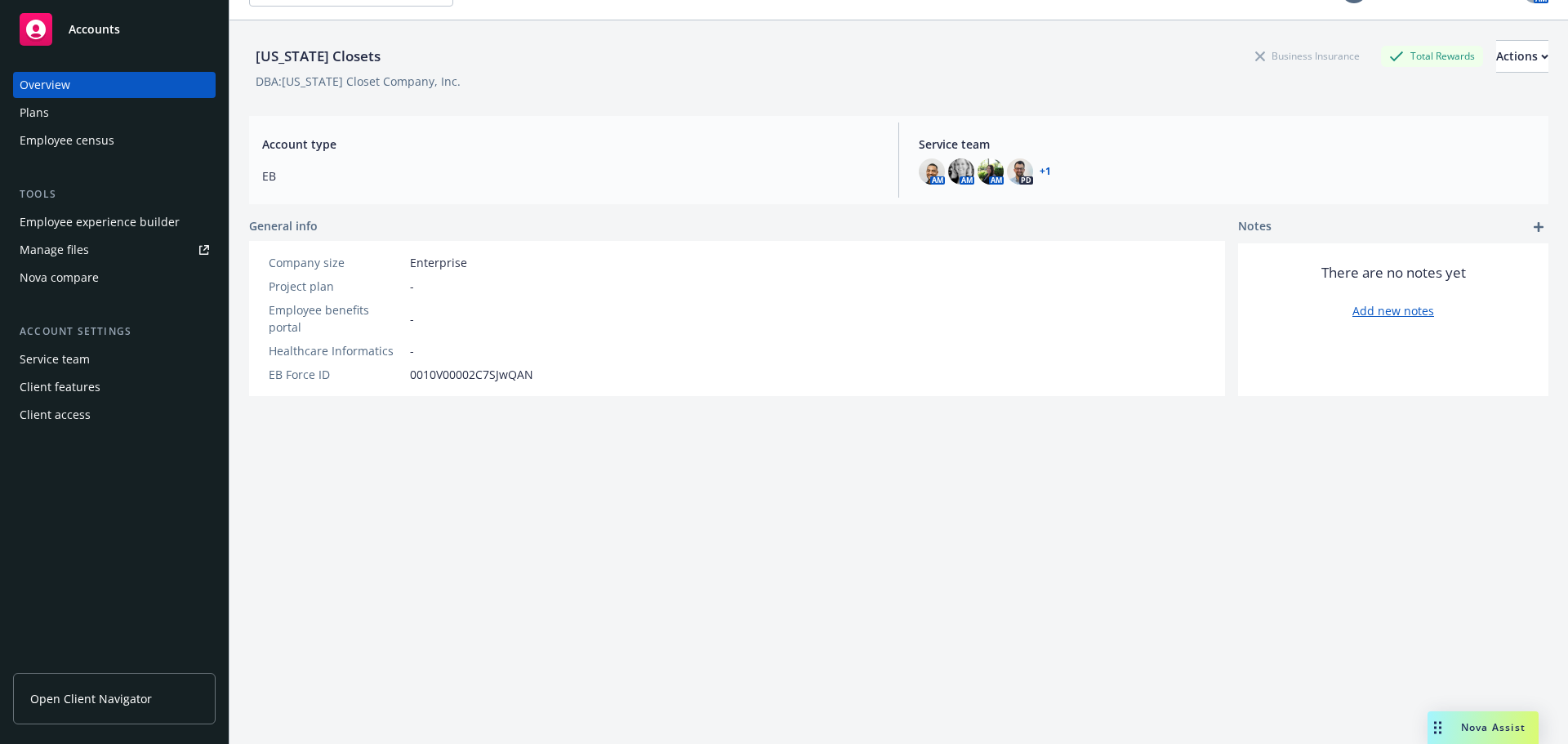
scroll to position [59, 0]
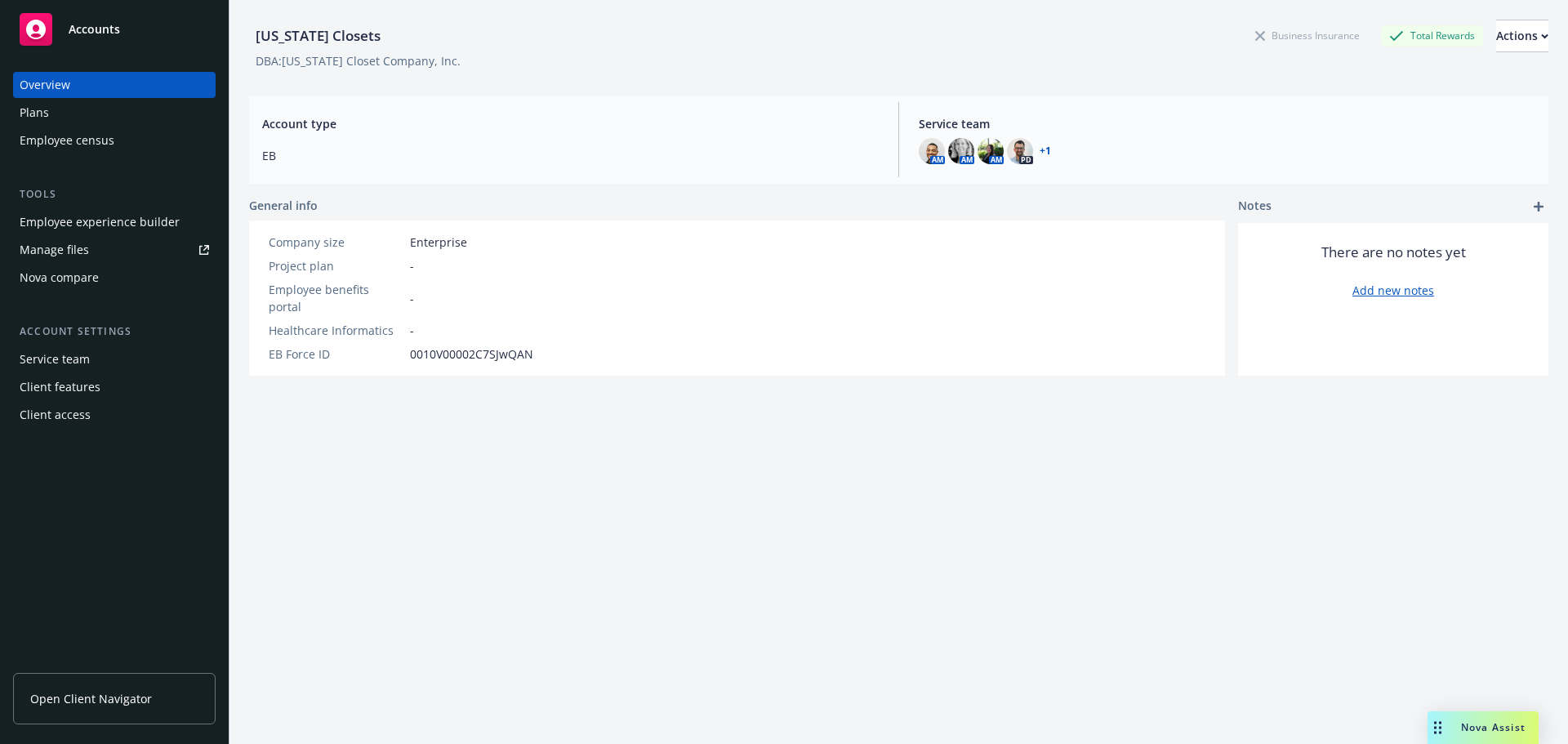
click at [114, 702] on span "Open Client Navigator" at bounding box center [91, 699] width 121 height 17
click at [44, 417] on div "Client access" at bounding box center [55, 415] width 71 height 26
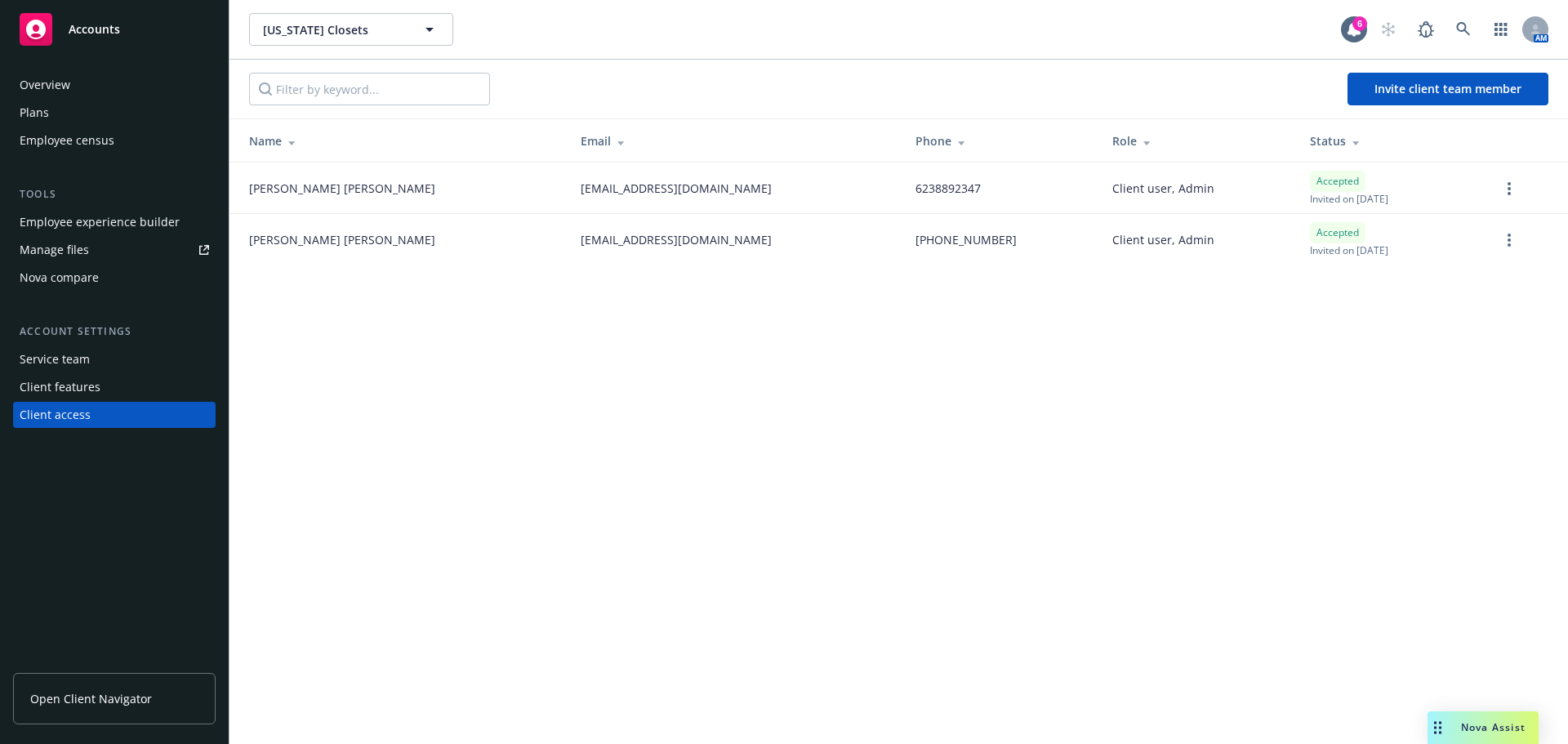
click at [75, 251] on div "Manage files" at bounding box center [55, 250] width 69 height 26
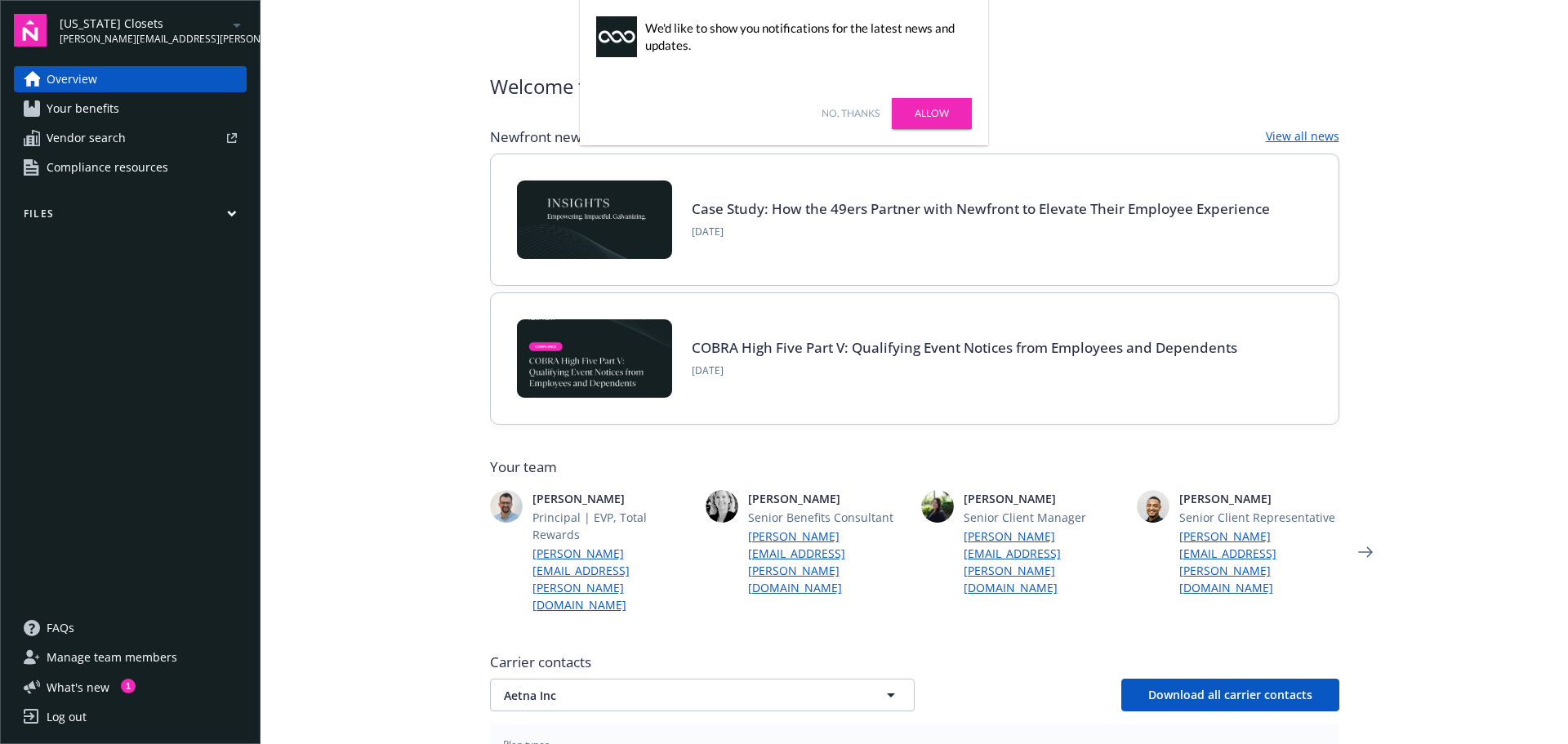
click at [44, 214] on button "Files" at bounding box center [131, 216] width 233 height 21
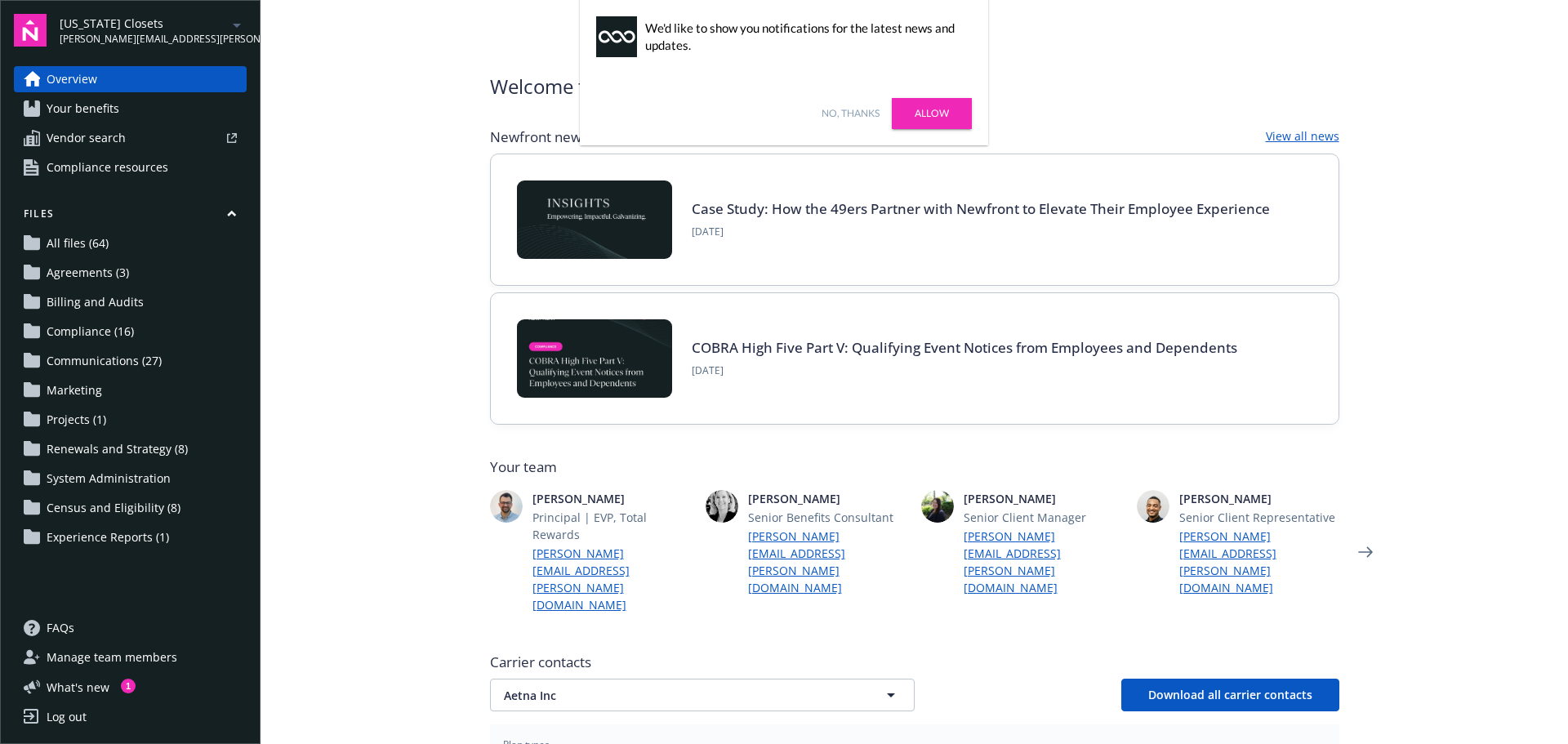
click at [106, 541] on span "Experience Reports (1)" at bounding box center [107, 538] width 122 height 26
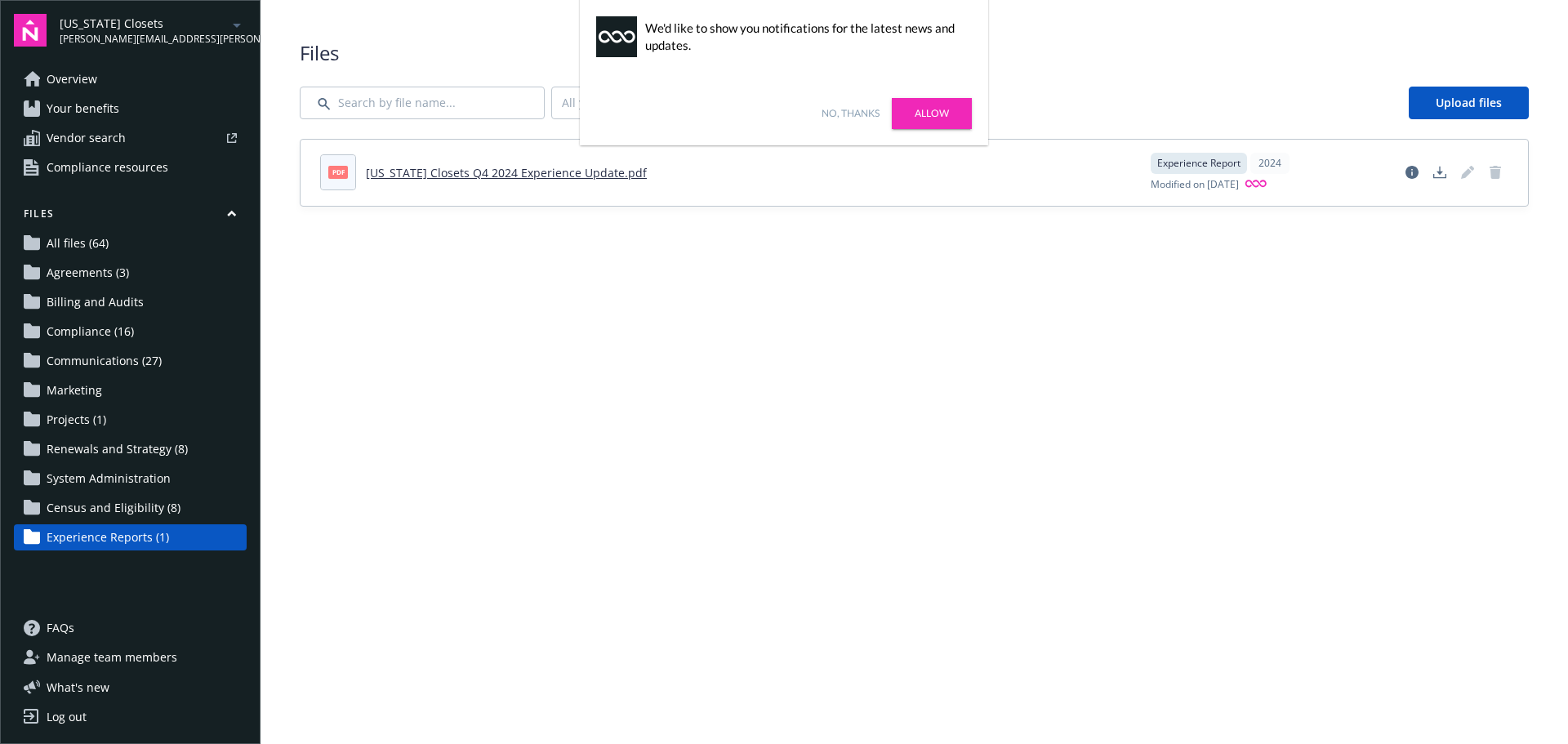
click at [861, 109] on link "No, thanks" at bounding box center [851, 114] width 58 height 15
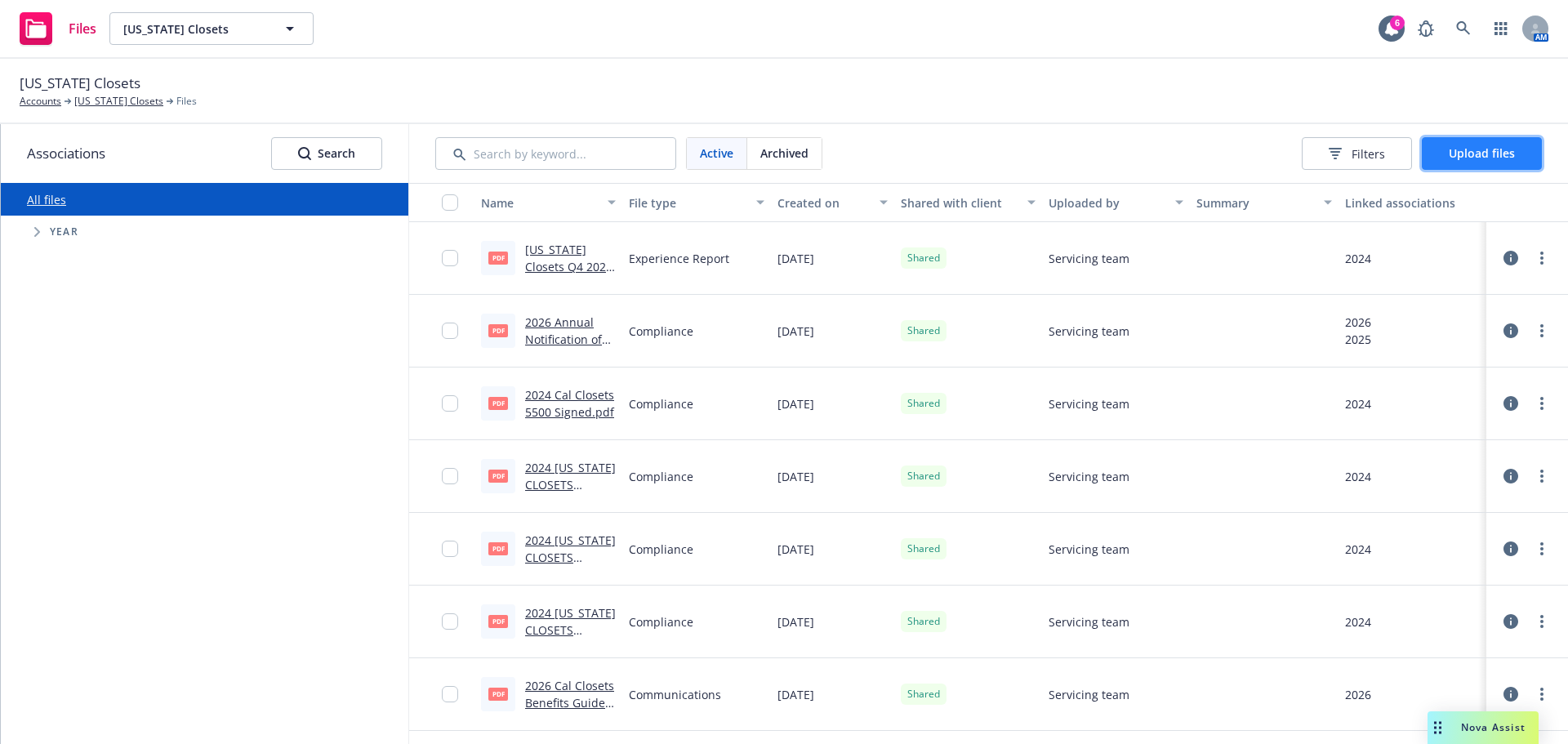
click at [1464, 154] on span "Upload files" at bounding box center [1482, 153] width 66 height 16
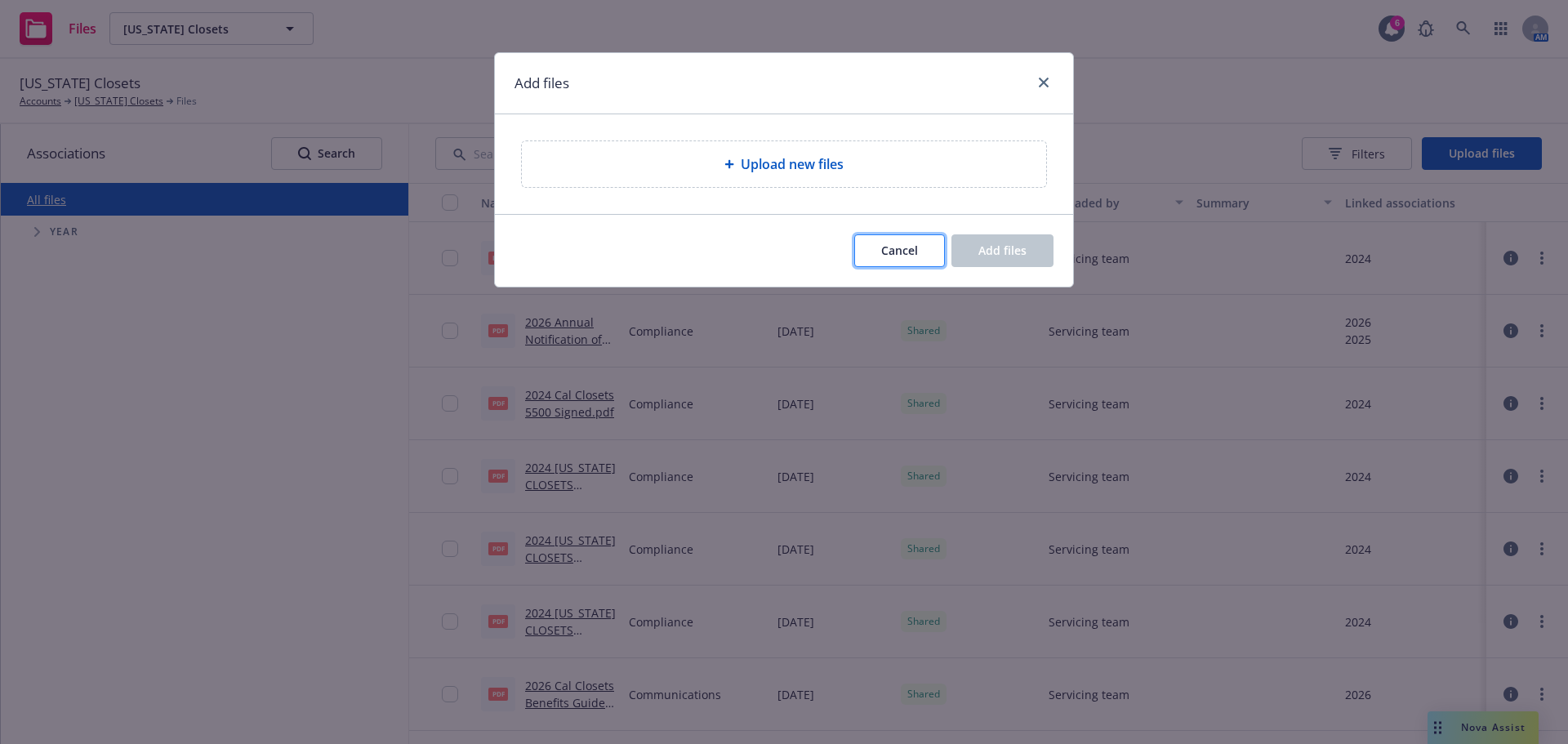
click at [915, 254] on span "Cancel" at bounding box center [900, 250] width 36 height 16
